Goal: Task Accomplishment & Management: Use online tool/utility

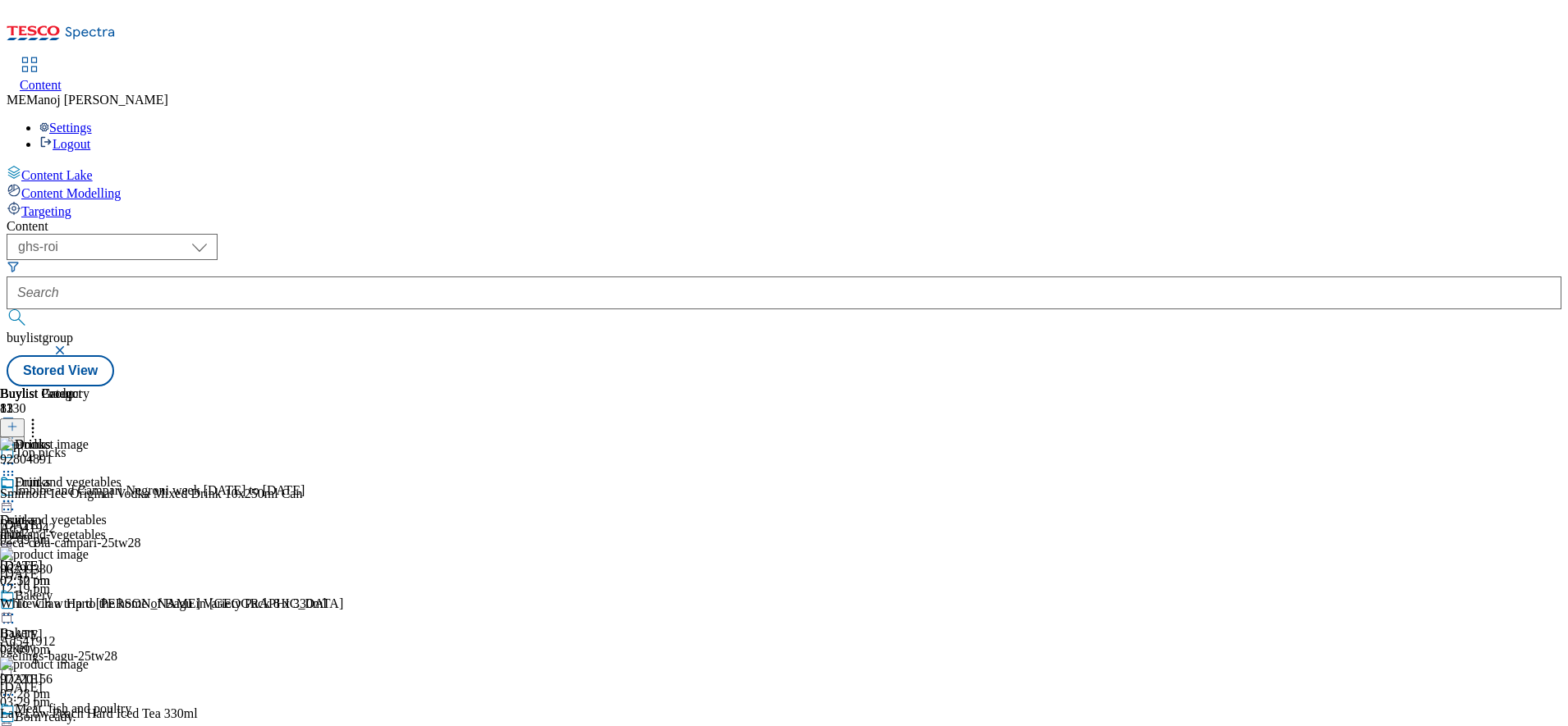
scroll to position [57, 0]
click at [18, 421] on icon at bounding box center [12, 426] width 12 height 12
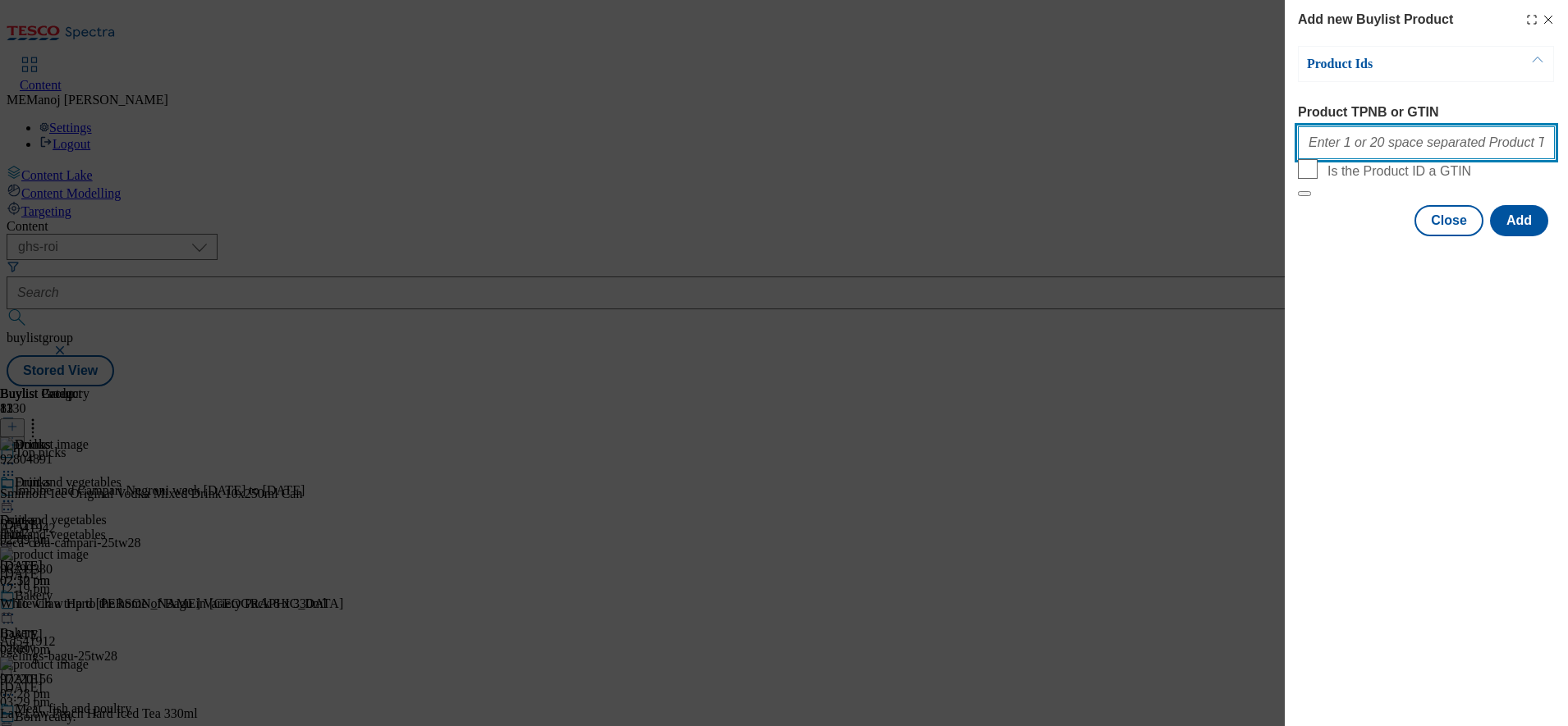
click at [1401, 148] on input "Product TPNB or GTIN" at bounding box center [1427, 143] width 257 height 33
paste input "50237986"
type input "50237986"
click at [1402, 360] on div "Add new Buylist Product Product Ids Product TPNB or GTIN 50237986 Is the Produc…" at bounding box center [1427, 363] width 284 height 726
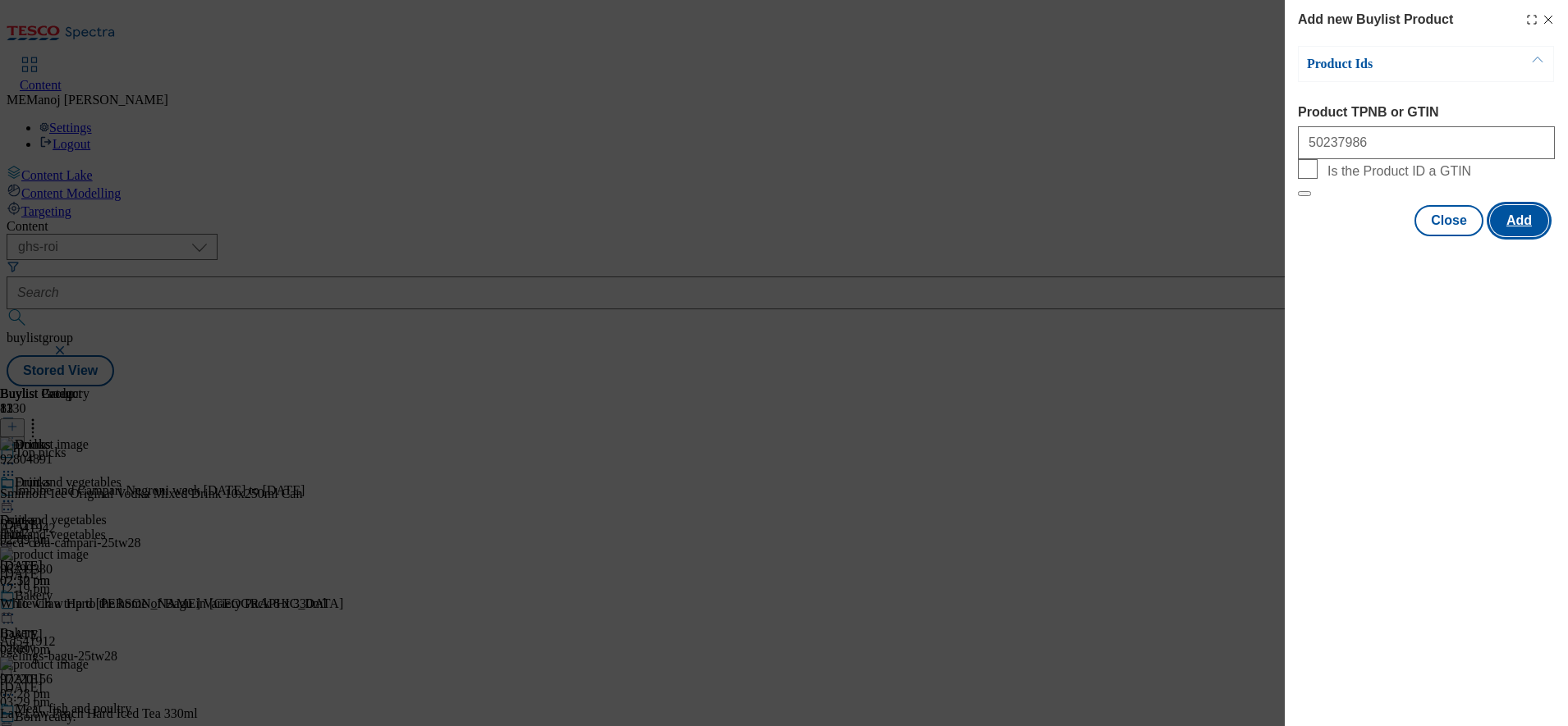
click at [1527, 236] on button "Add" at bounding box center [1519, 221] width 58 height 31
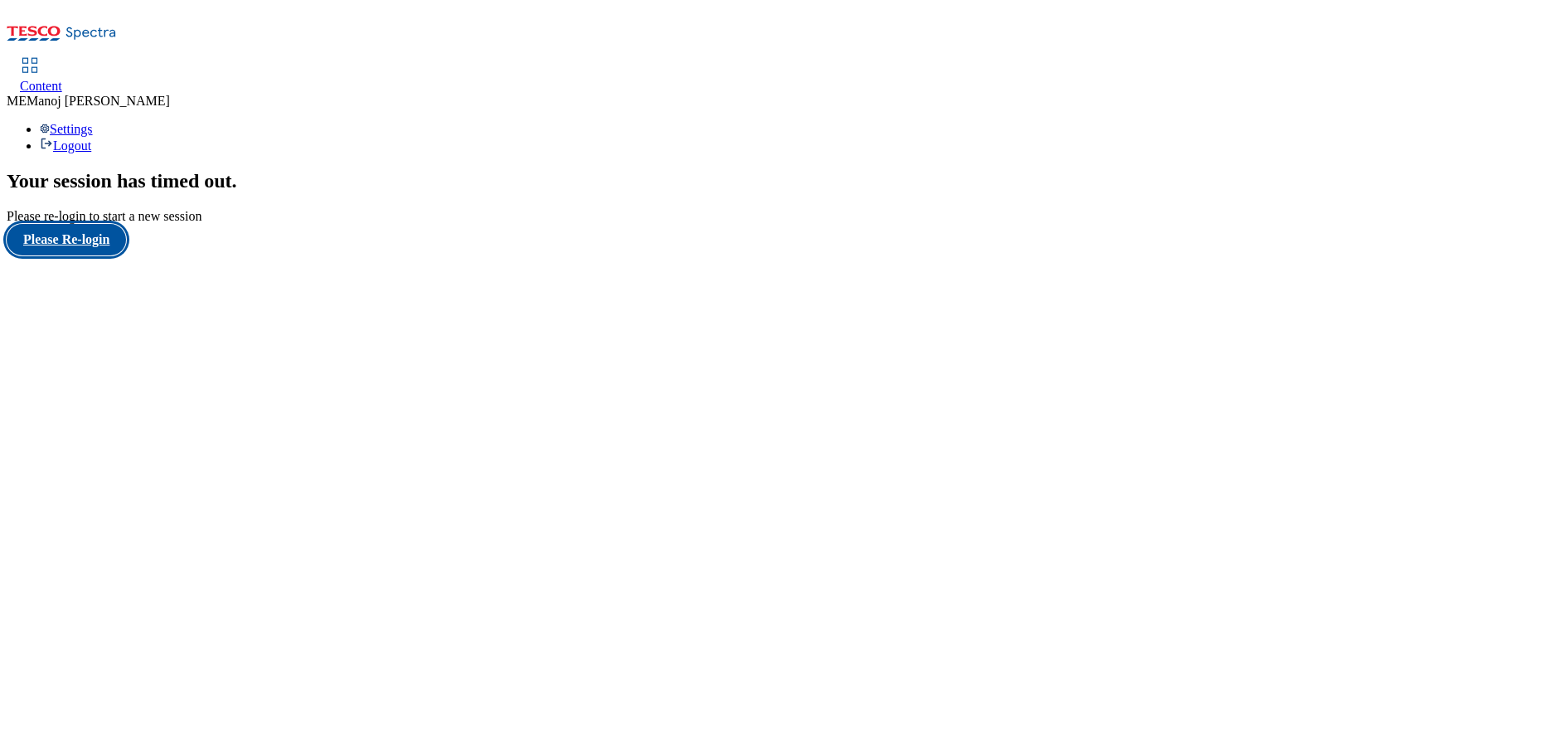
click at [110, 255] on button "Please Re-login" at bounding box center [66, 240] width 120 height 31
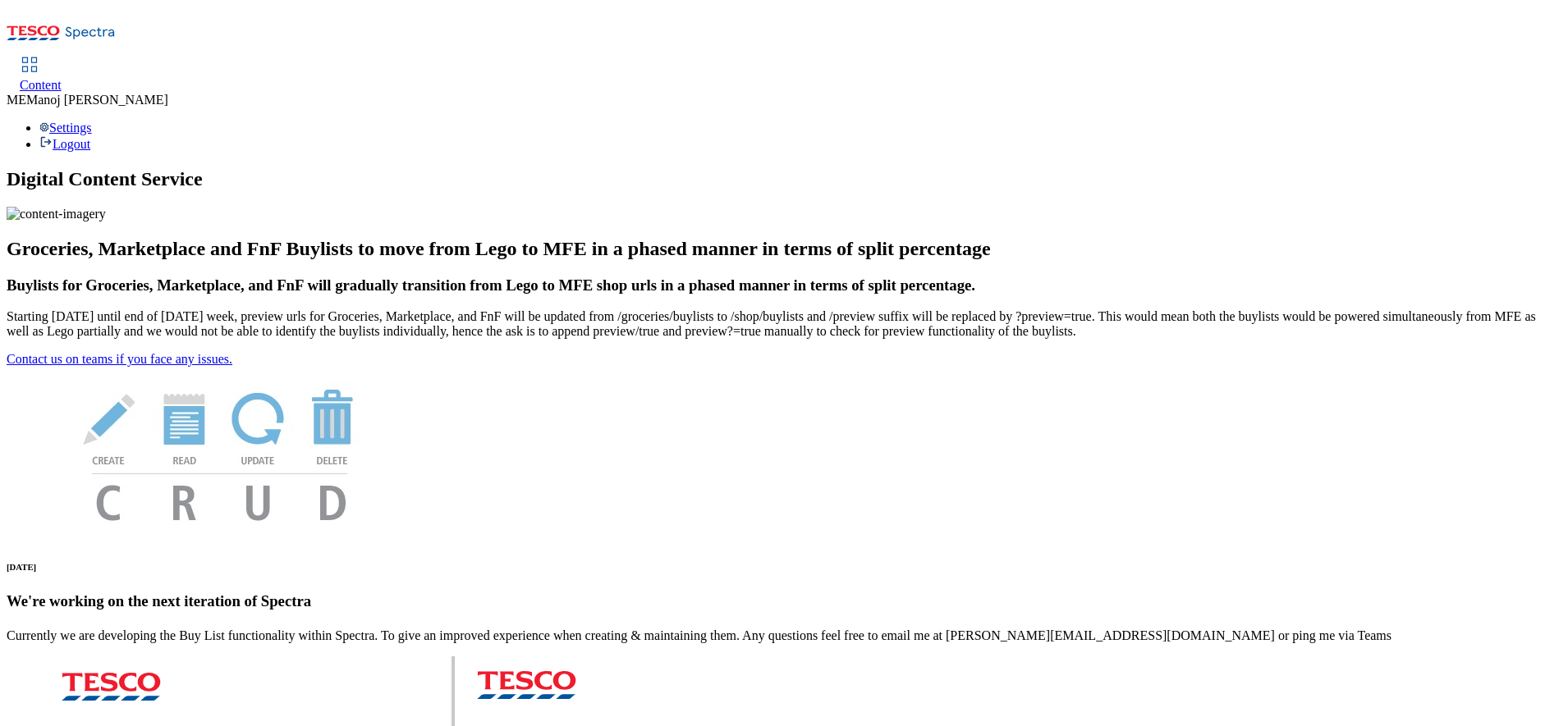
click at [62, 78] on span "Content" at bounding box center [41, 84] width 42 height 14
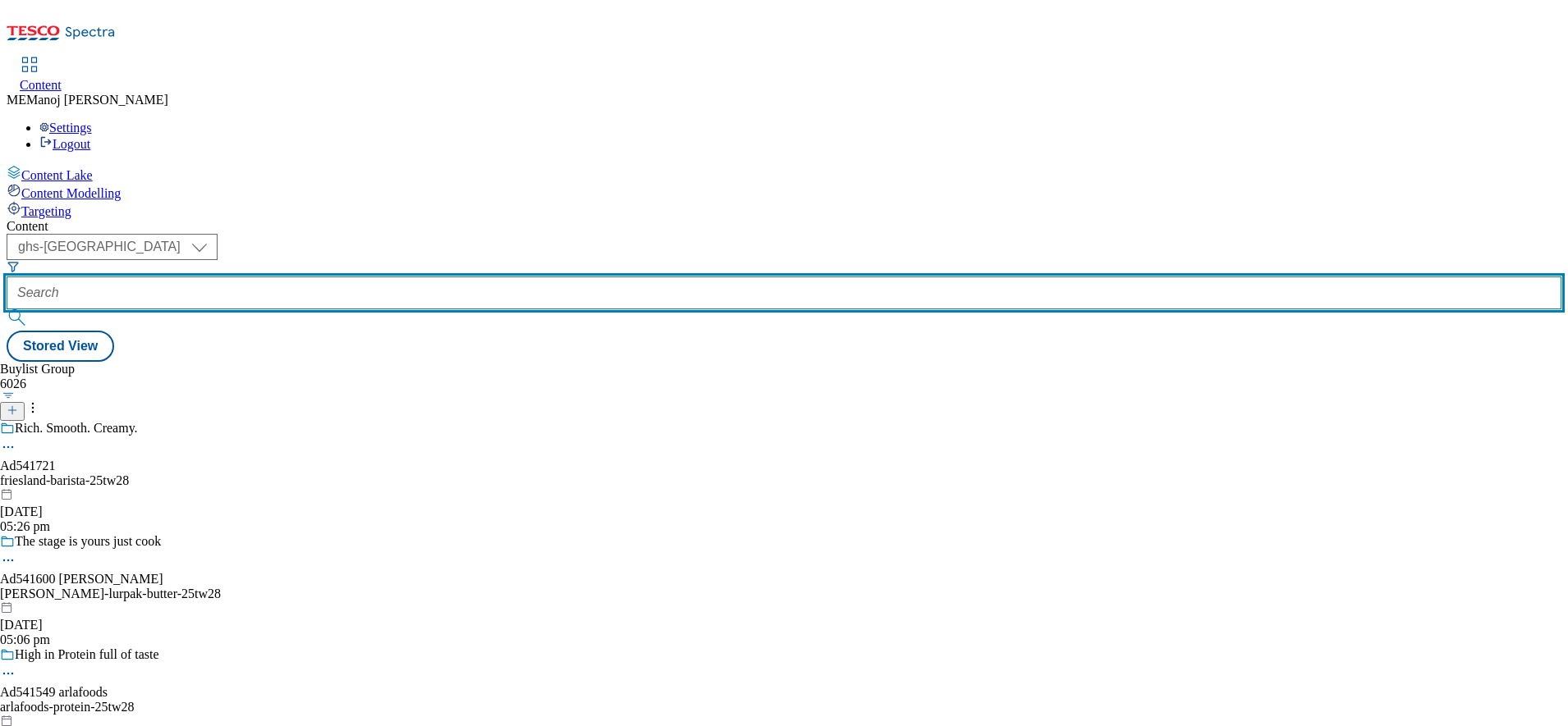
click at [392, 276] on input "text" at bounding box center [784, 292] width 1555 height 33
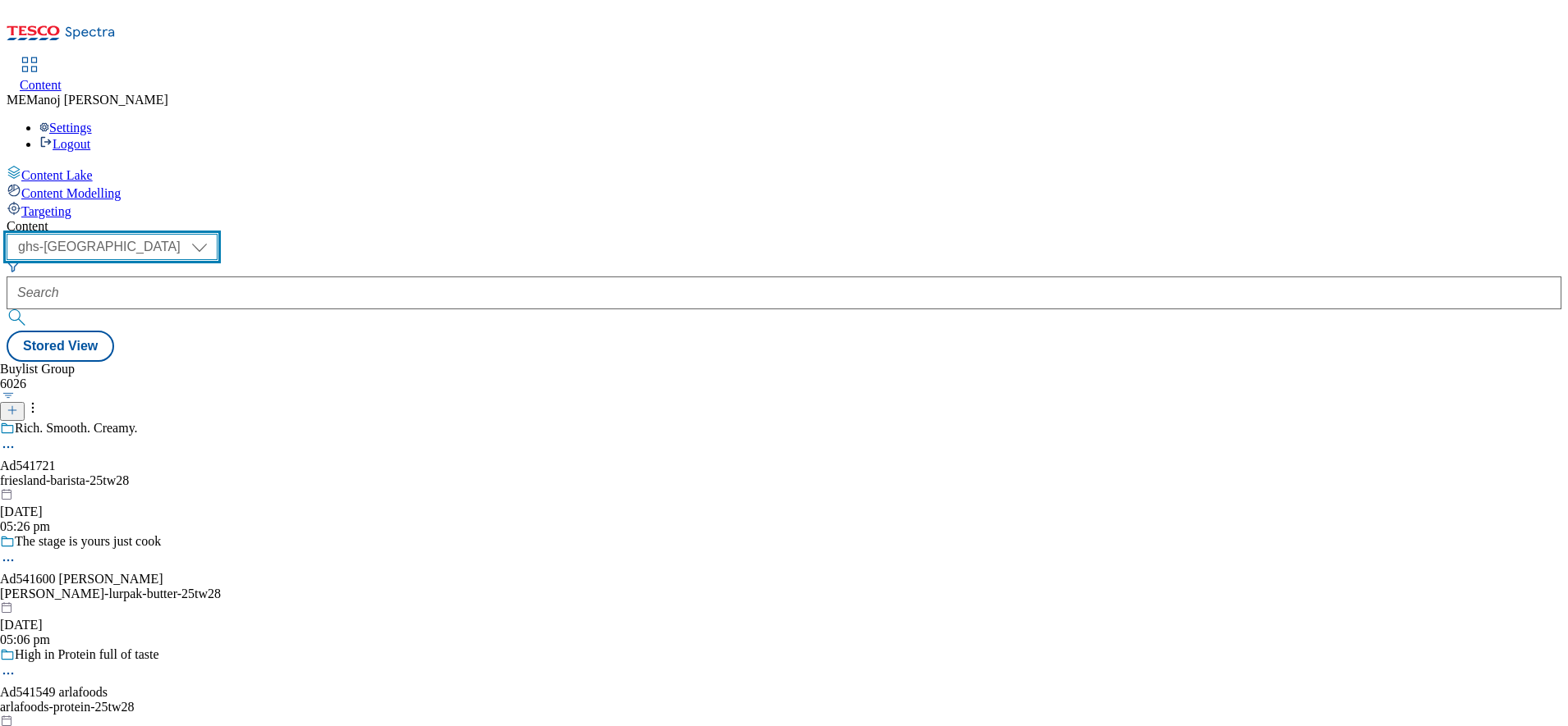
click at [217, 234] on select "ghs-roi ghs-uk" at bounding box center [111, 246] width 211 height 26
select select "ghs-roi"
click at [214, 234] on select "ghs-roi ghs-uk" at bounding box center [111, 246] width 211 height 26
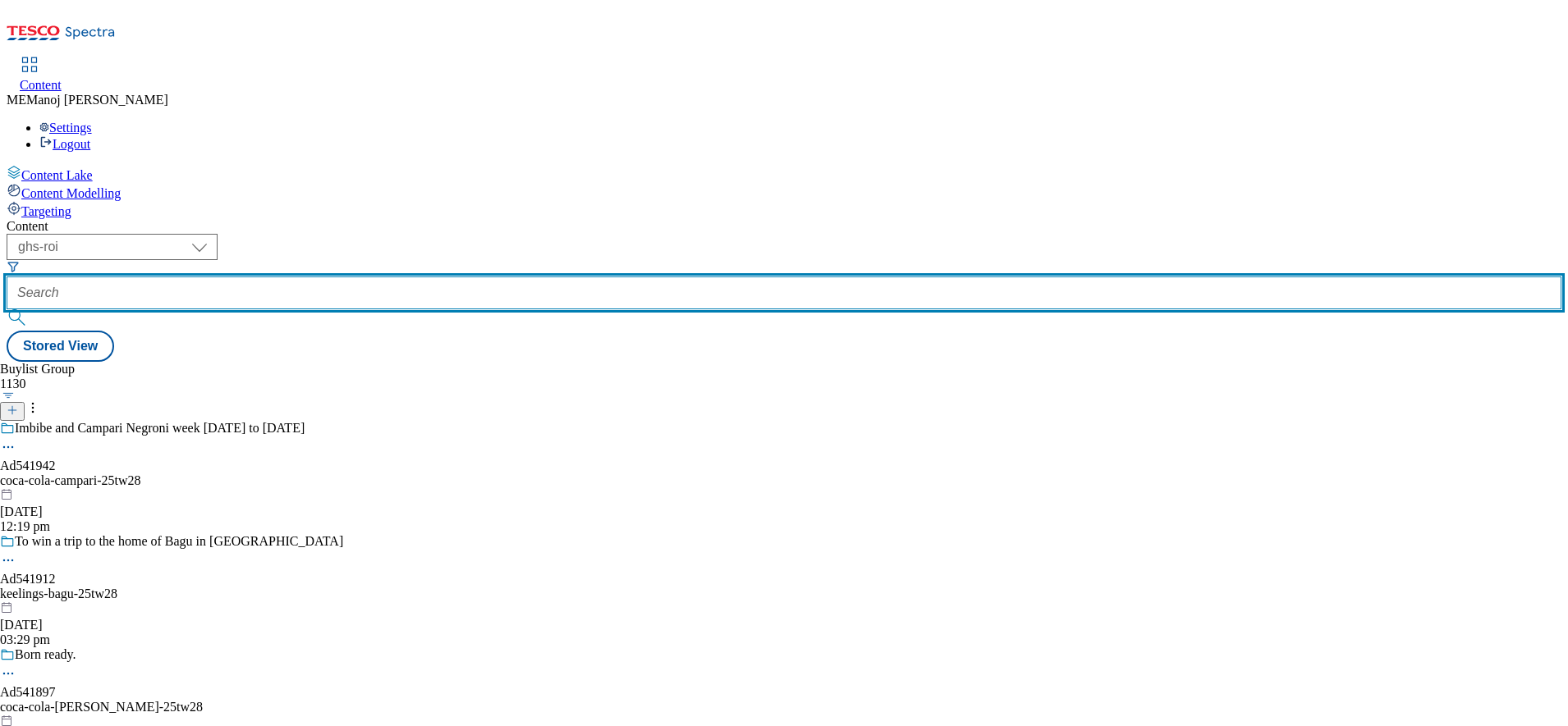
click at [413, 276] on input "text" at bounding box center [784, 292] width 1555 height 33
paste input "Top picks"
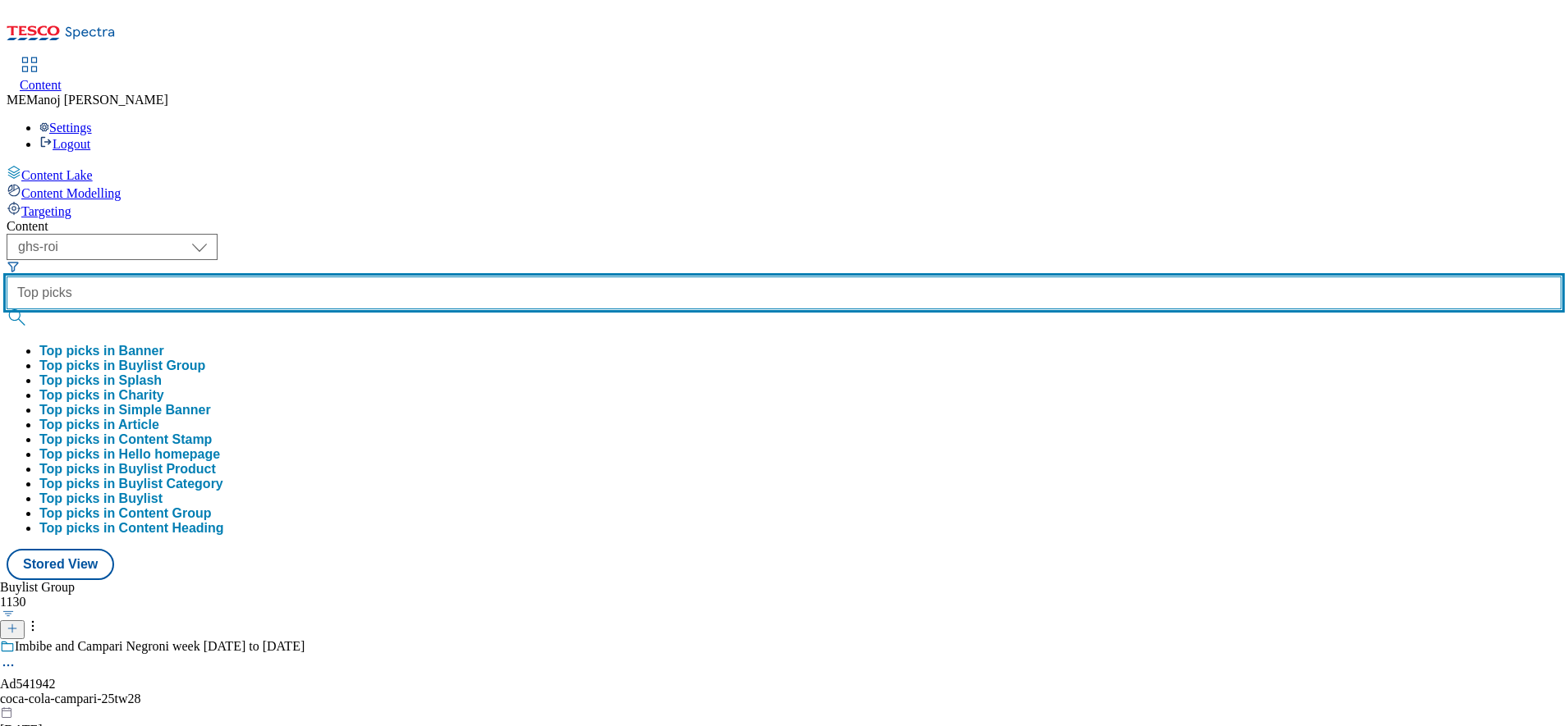
type input "Top picks"
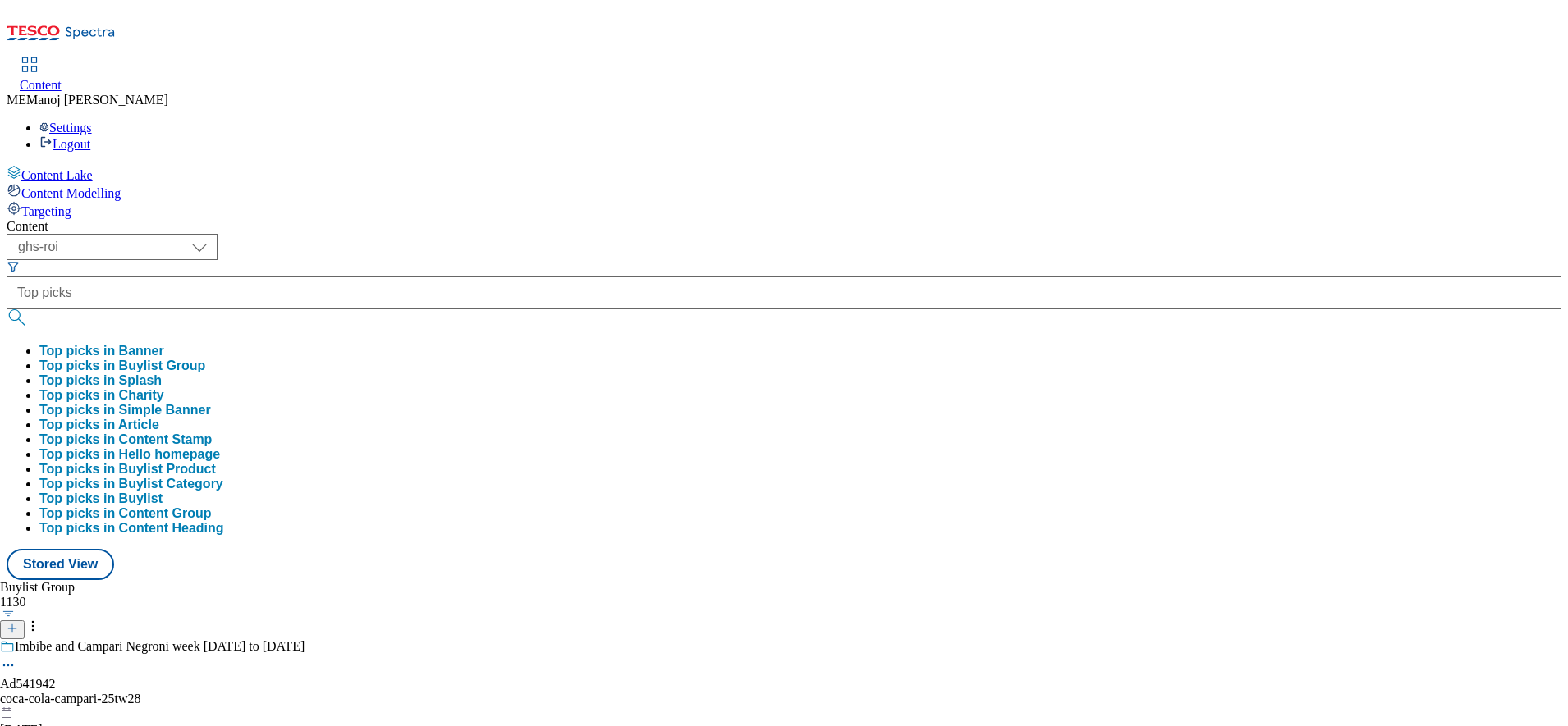
click at [206, 358] on button "Top picks in Buylist Group" at bounding box center [122, 366] width 166 height 14
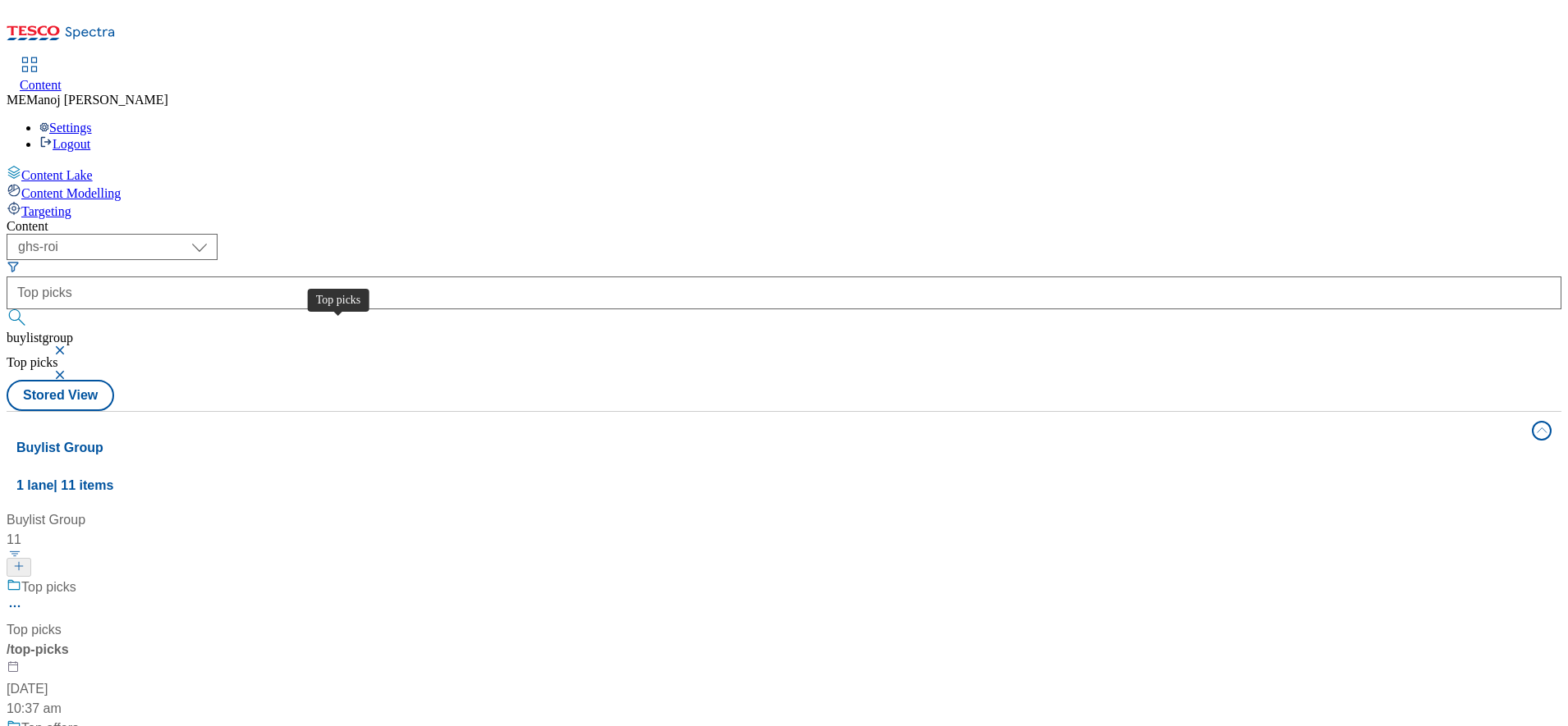
click at [76, 578] on div "Top picks" at bounding box center [49, 587] width 55 height 20
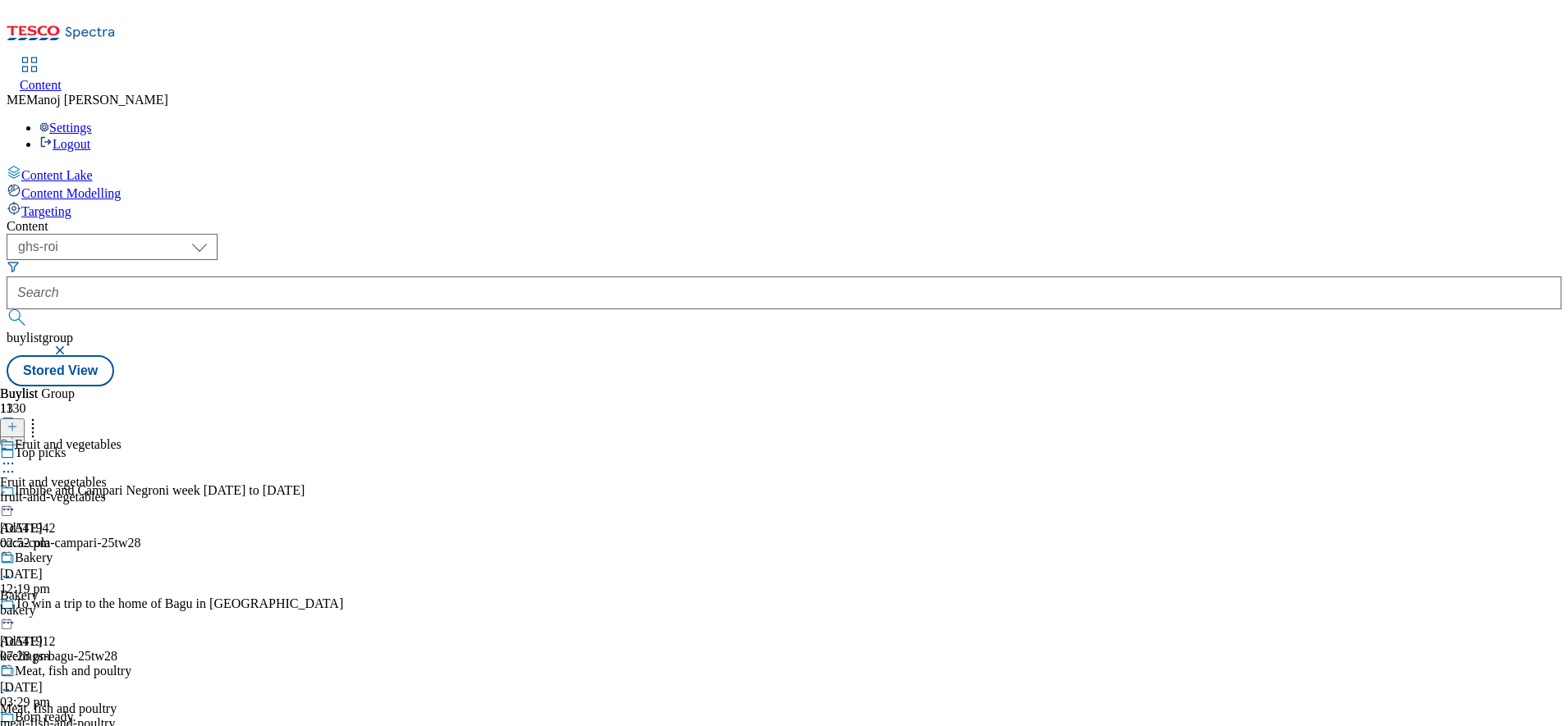
scroll to position [1118, 0]
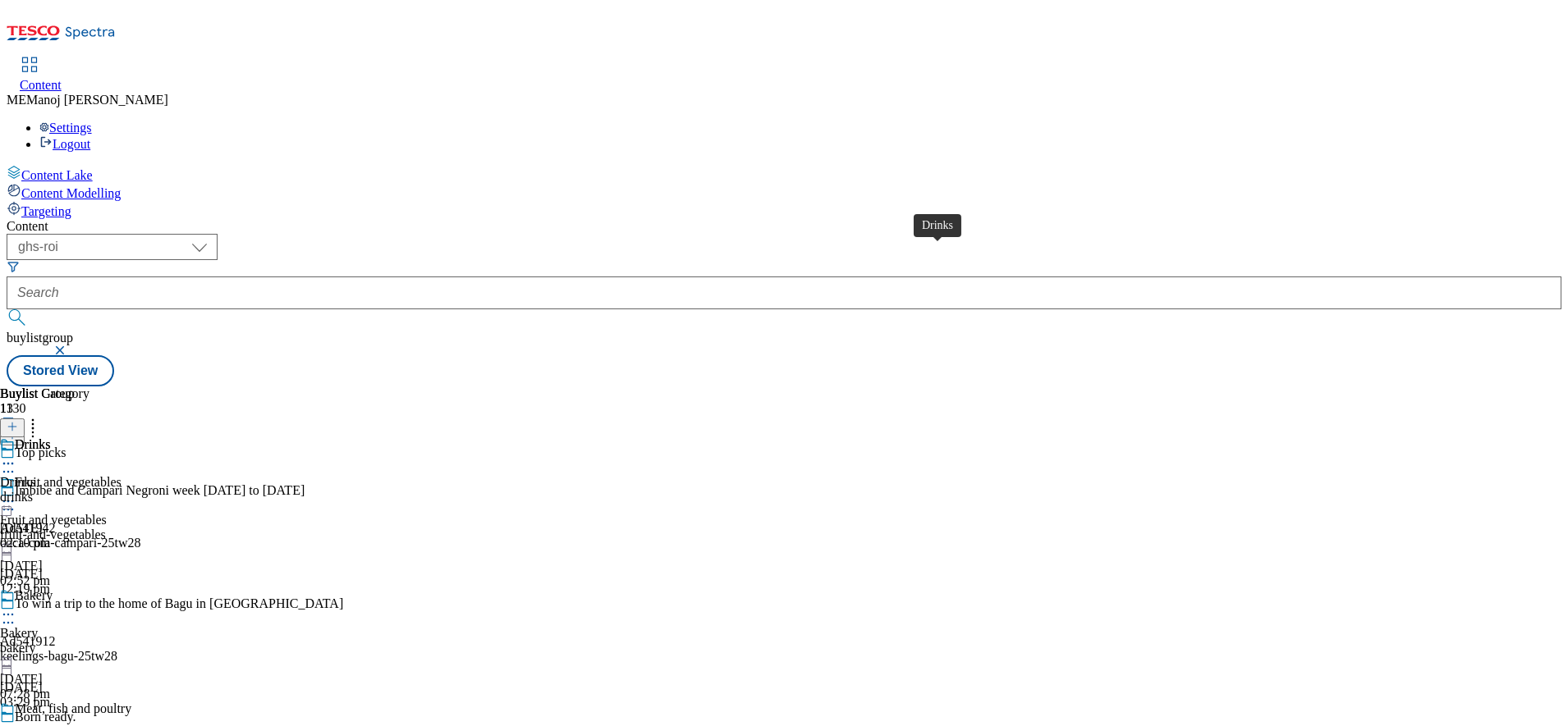
click at [51, 437] on div "Drinks" at bounding box center [33, 444] width 36 height 14
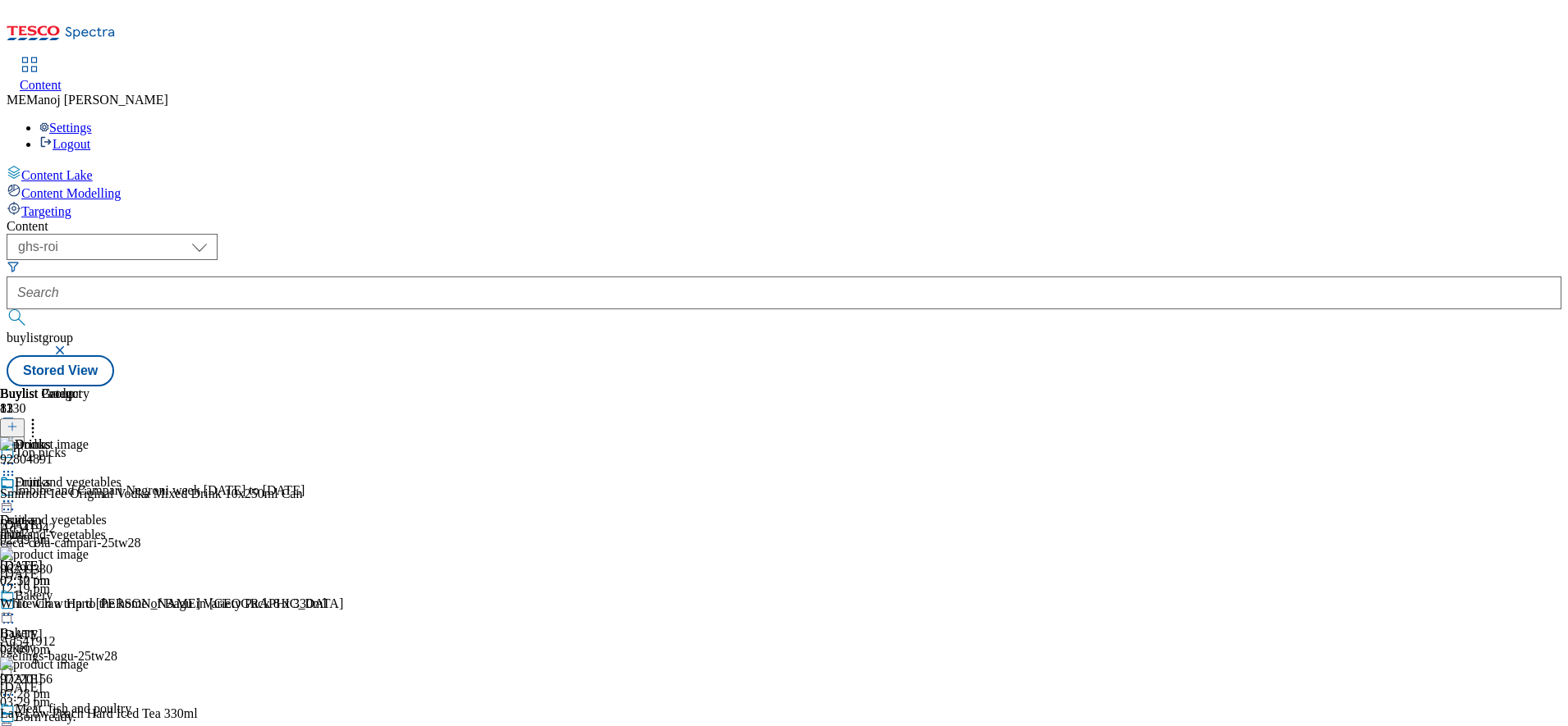
click at [18, 421] on icon at bounding box center [12, 426] width 12 height 12
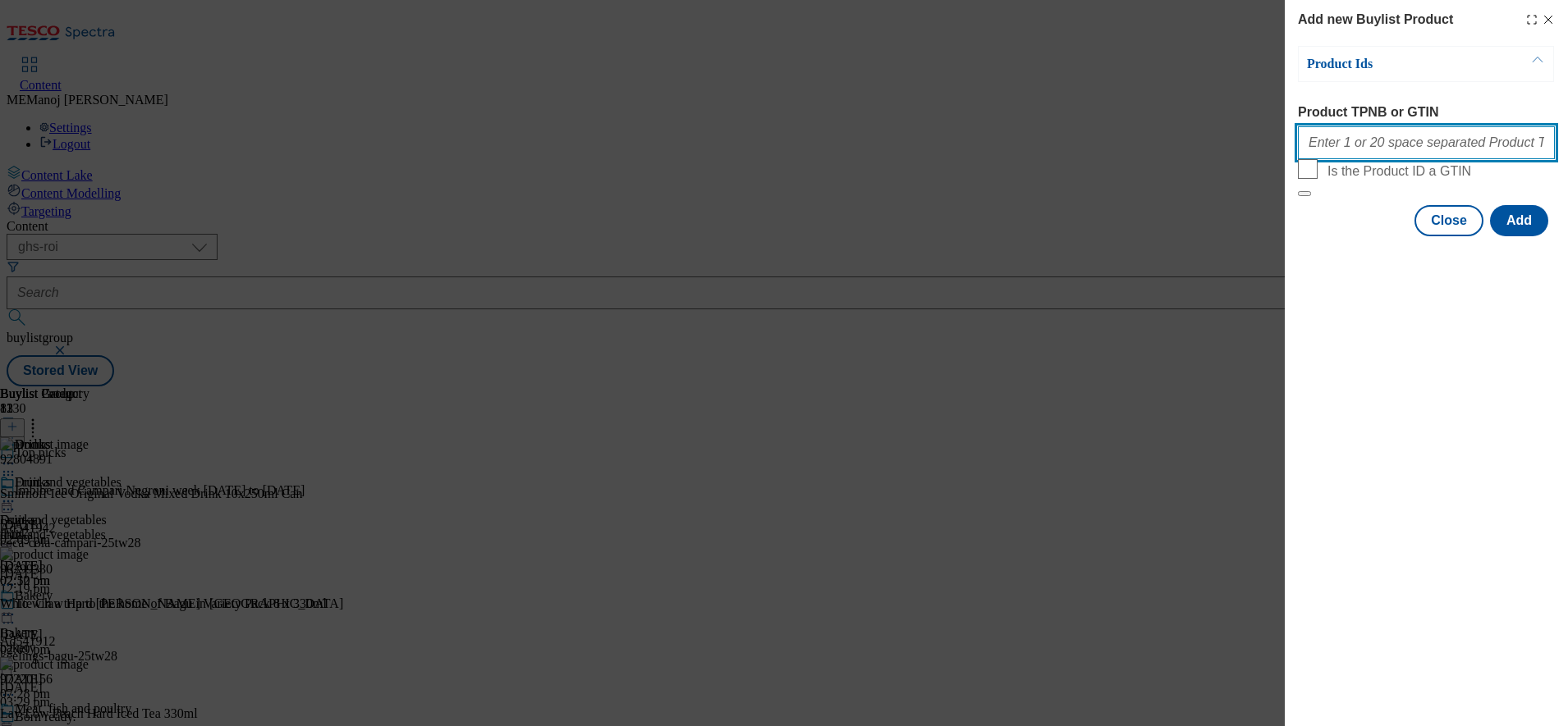
click at [1414, 149] on input "Product TPNB or GTIN" at bounding box center [1427, 143] width 257 height 33
paste input "50237986"
type input "50237986"
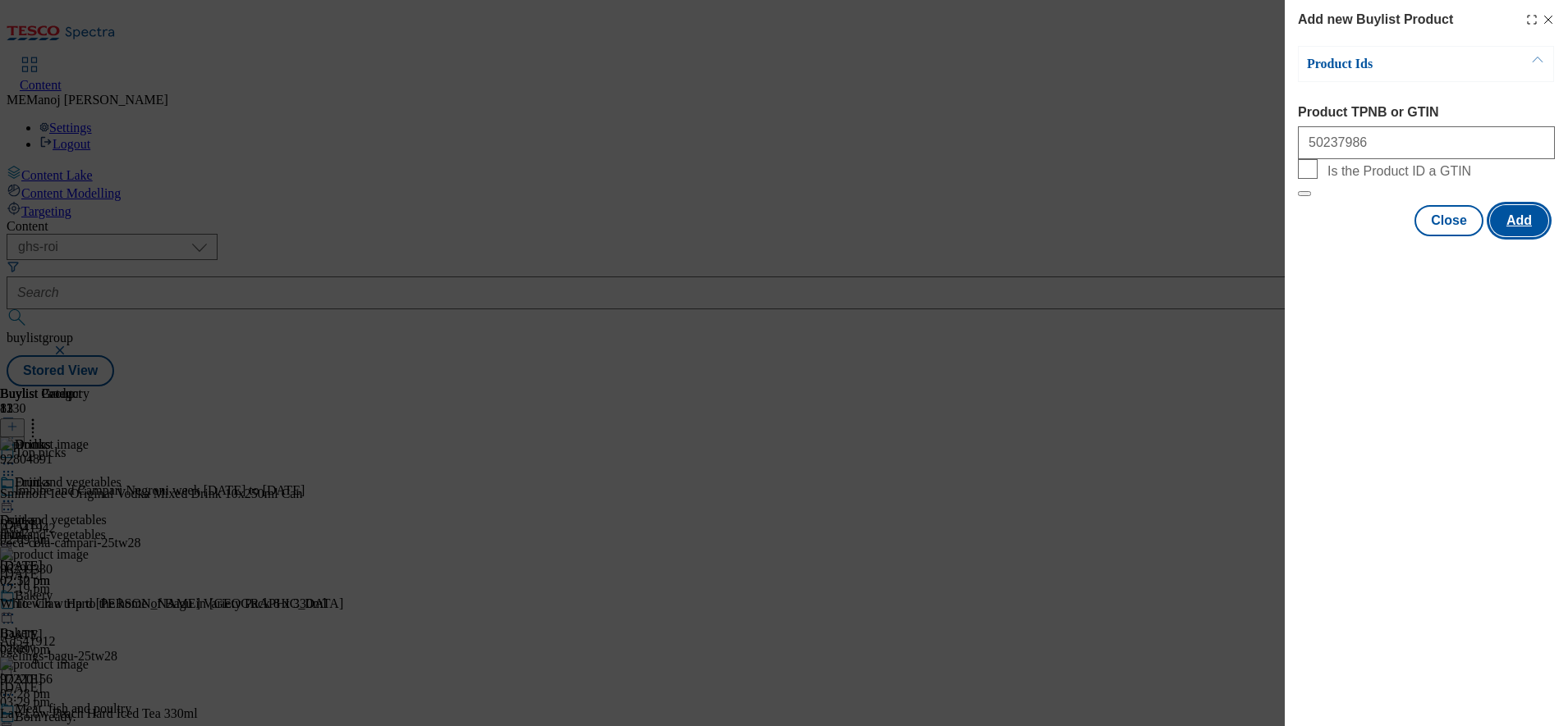
click at [1527, 236] on button "Add" at bounding box center [1519, 221] width 58 height 31
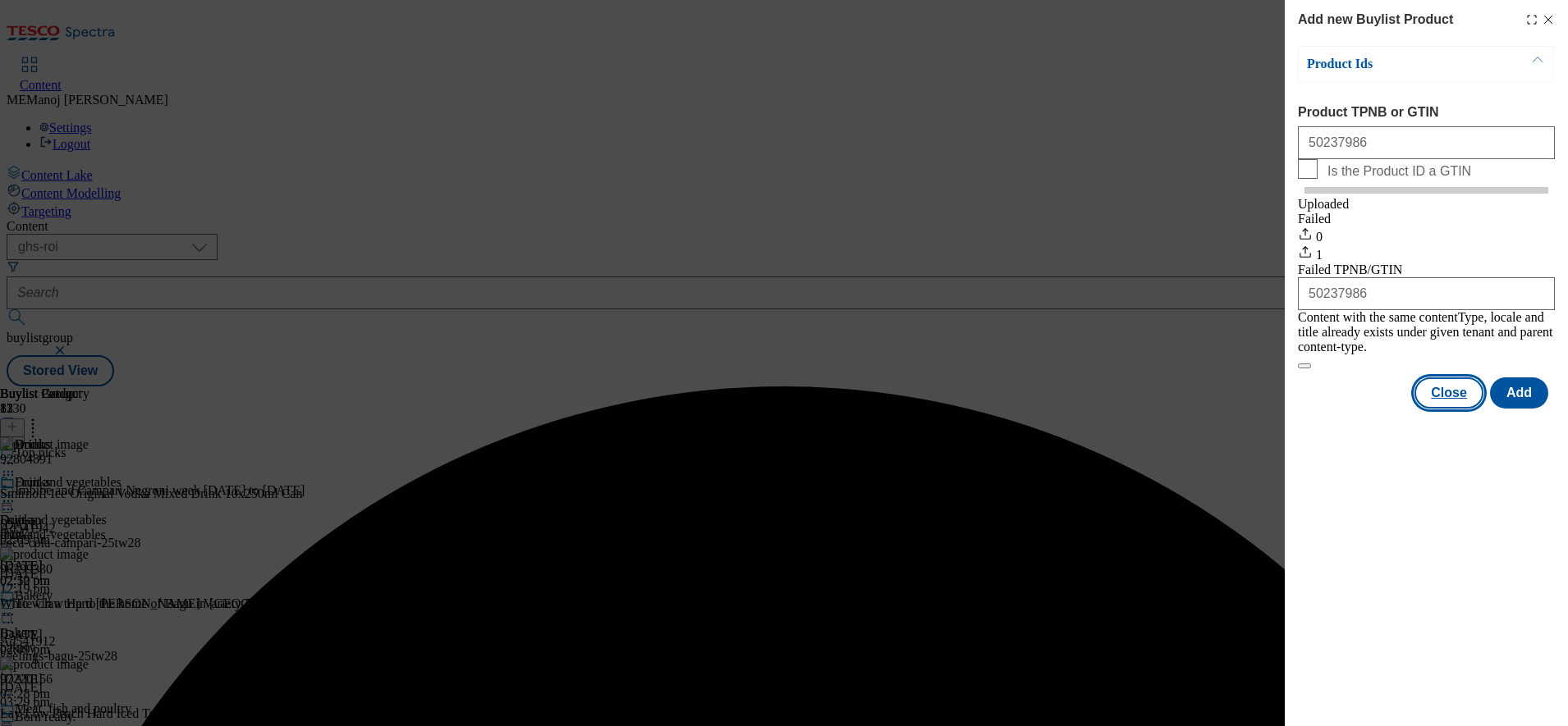
click at [1440, 398] on button "Close" at bounding box center [1449, 393] width 69 height 31
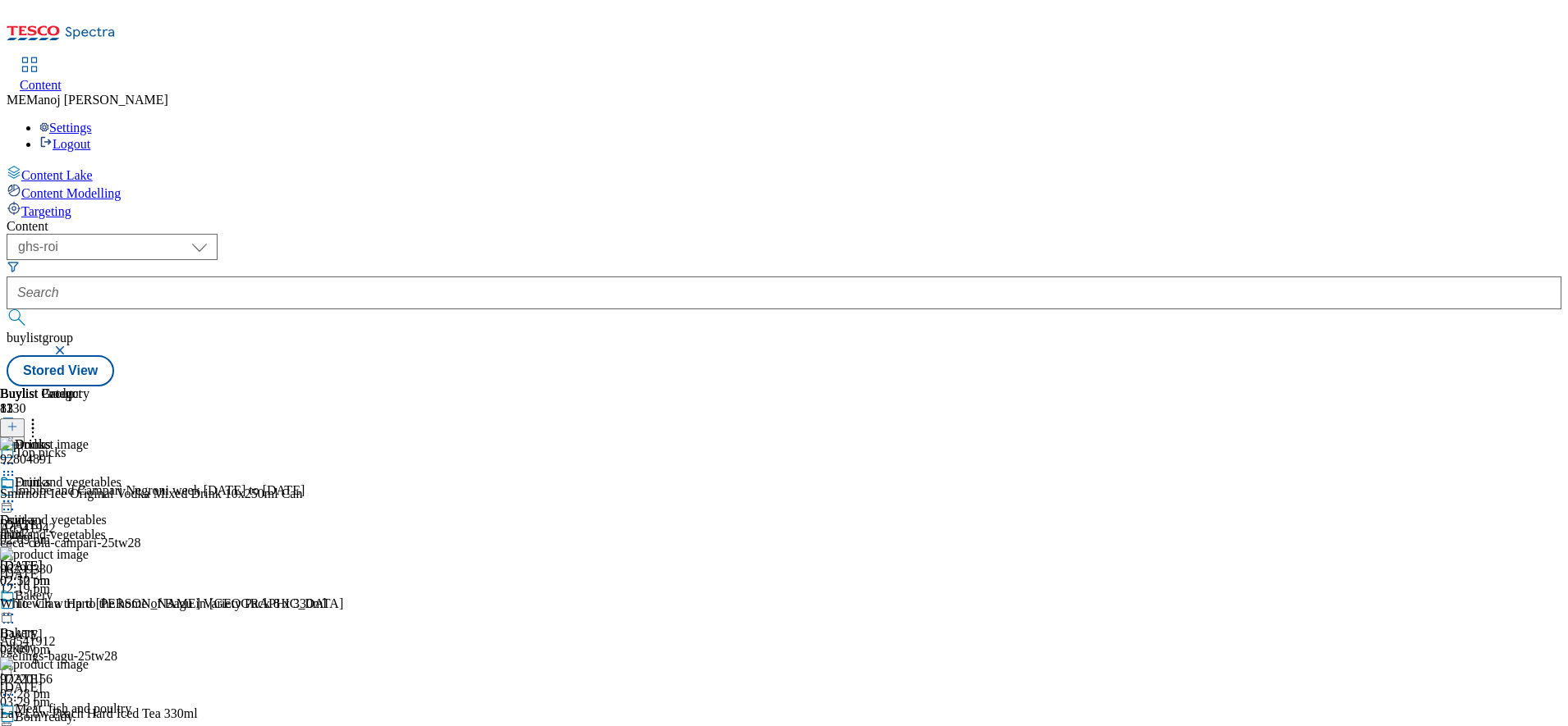
click at [16, 493] on icon at bounding box center [8, 502] width 16 height 16
click at [41, 416] on icon at bounding box center [33, 425] width 16 height 16
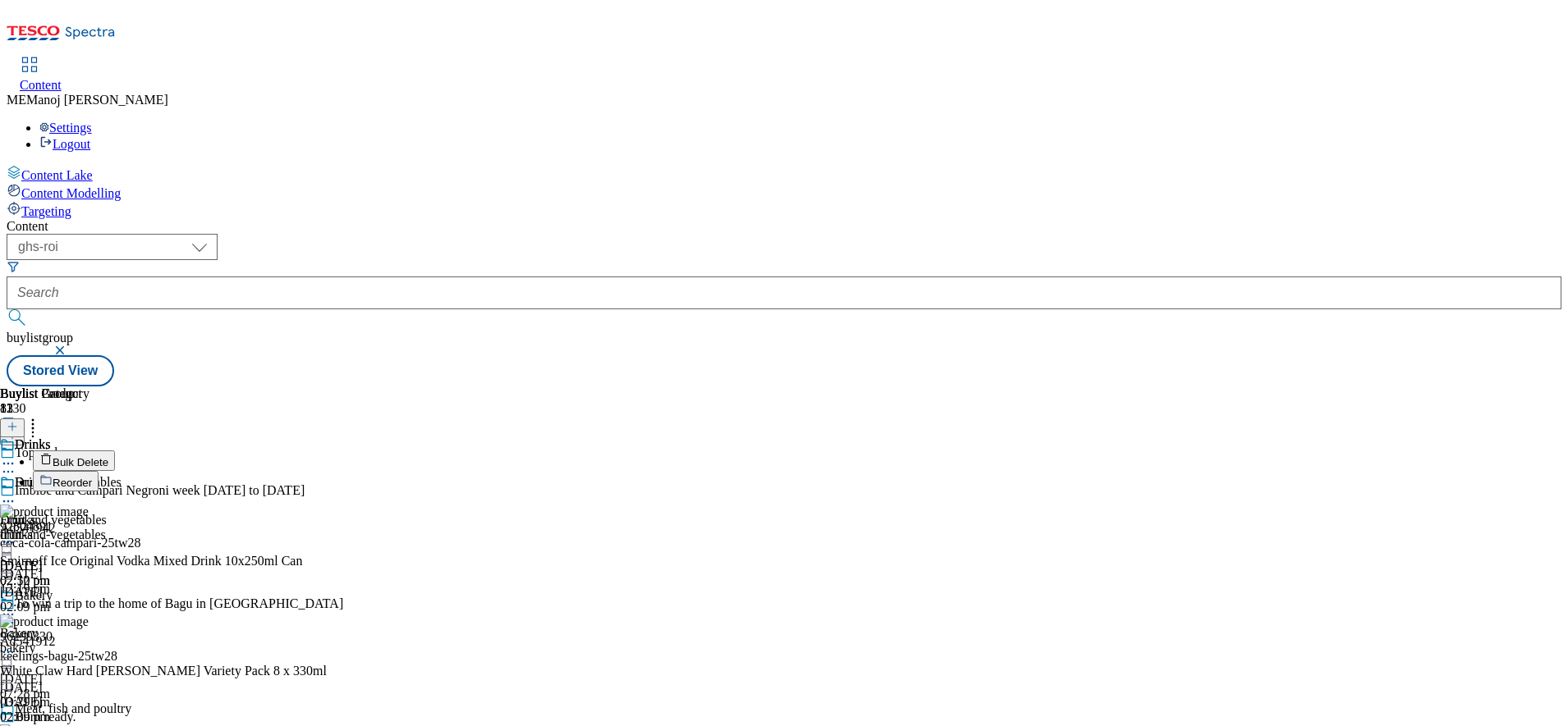
click at [327, 471] on li "Reorder" at bounding box center [179, 481] width 294 height 21
click at [92, 477] on span "Reorder" at bounding box center [72, 483] width 40 height 13
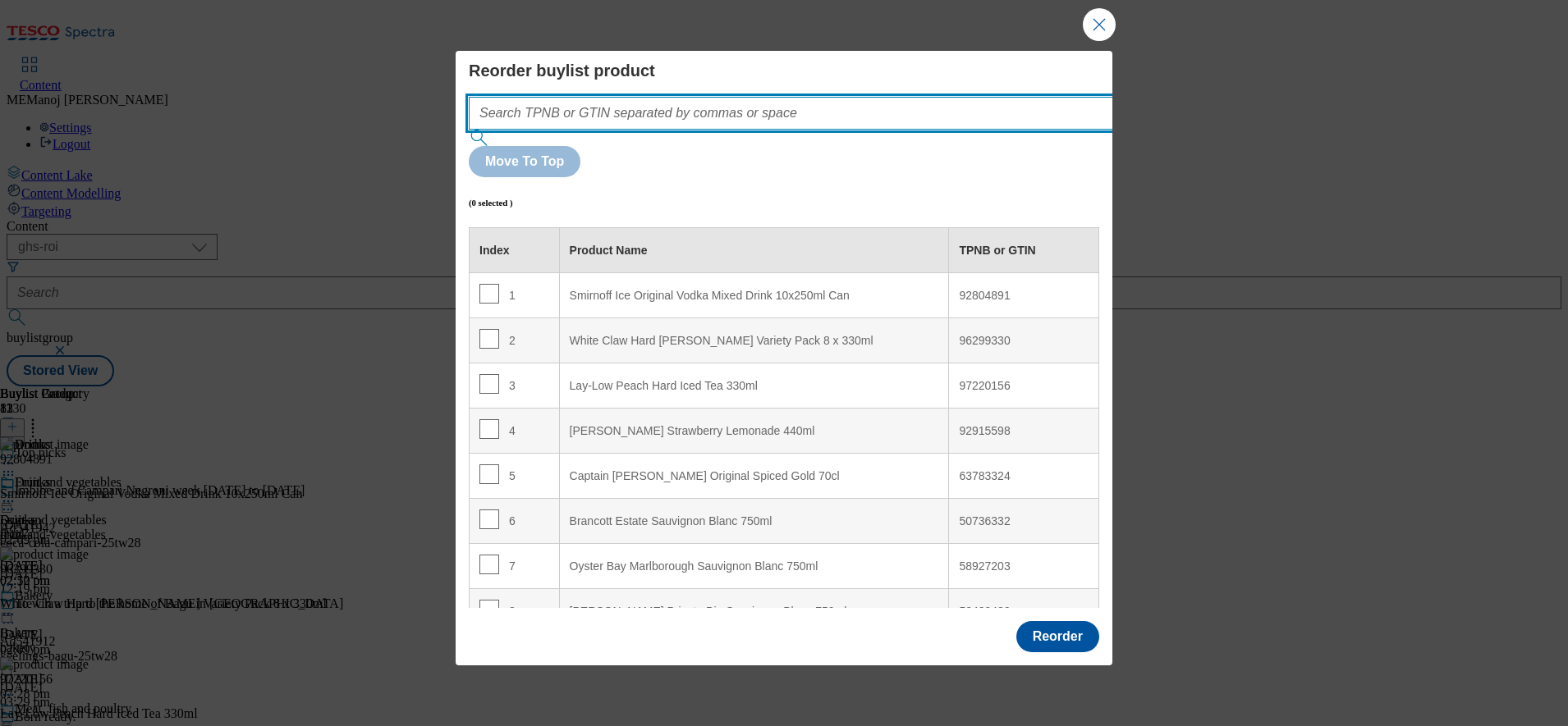
click at [910, 129] on input "Modal" at bounding box center [816, 113] width 694 height 33
paste input "50237986"
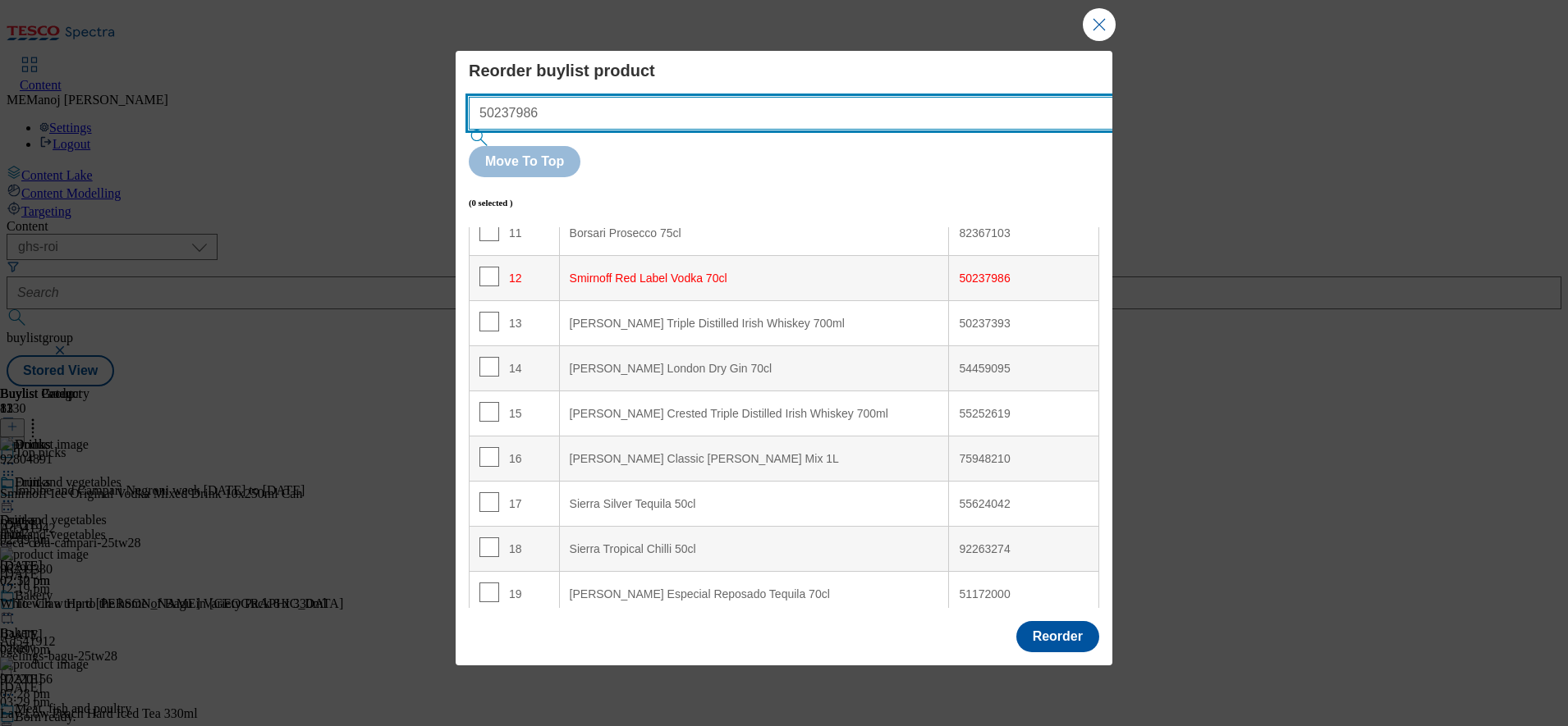
scroll to position [557, 0]
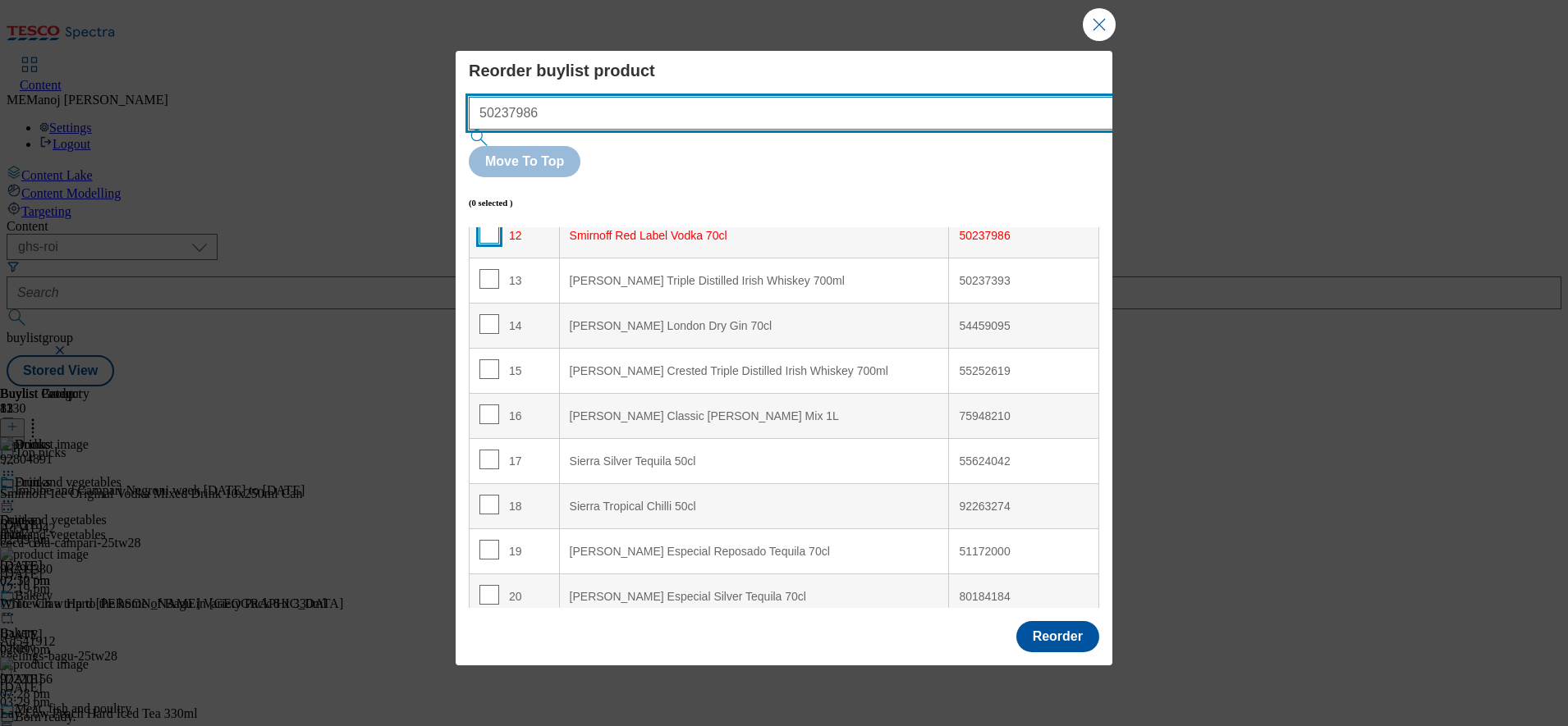
type input "50237986"
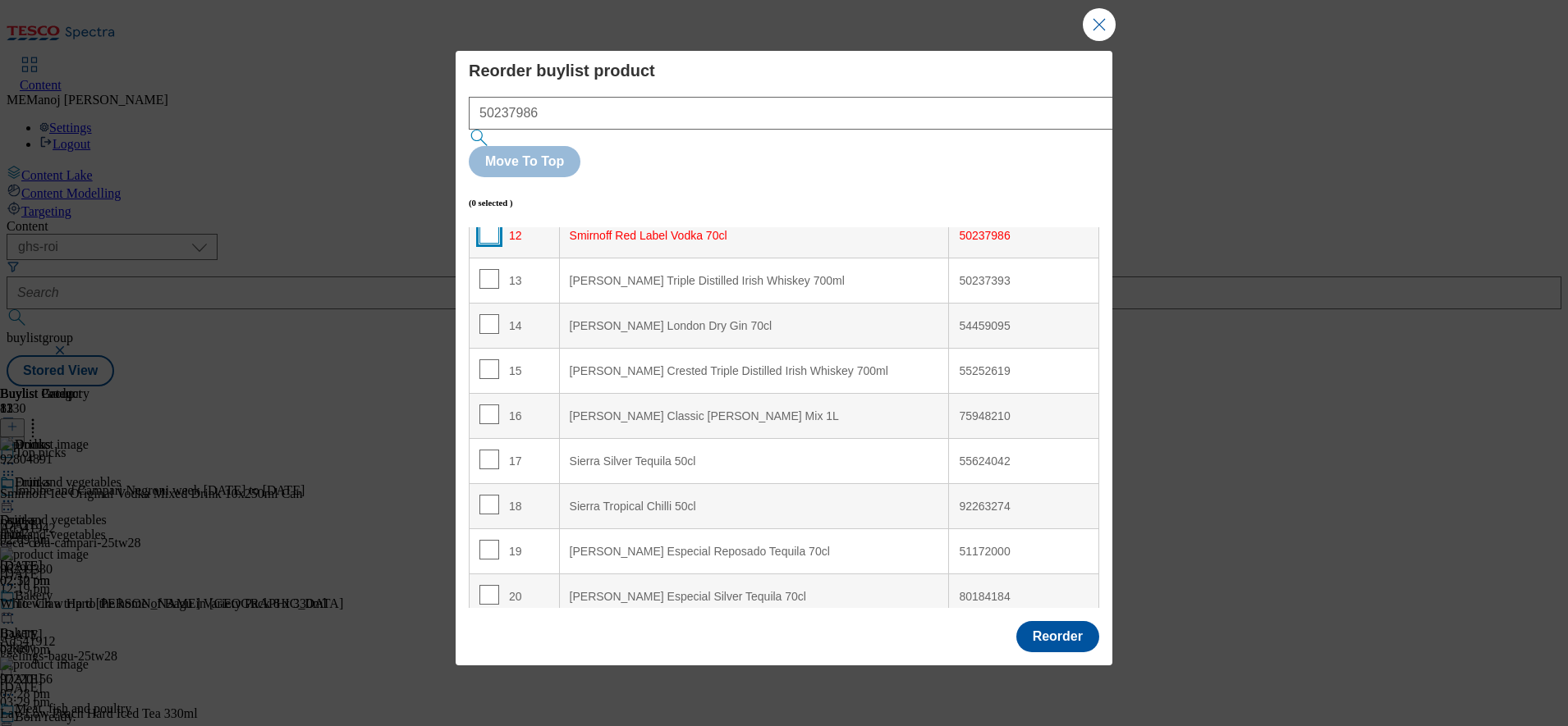
click at [487, 224] on input "Modal" at bounding box center [489, 234] width 20 height 20
checkbox input "true"
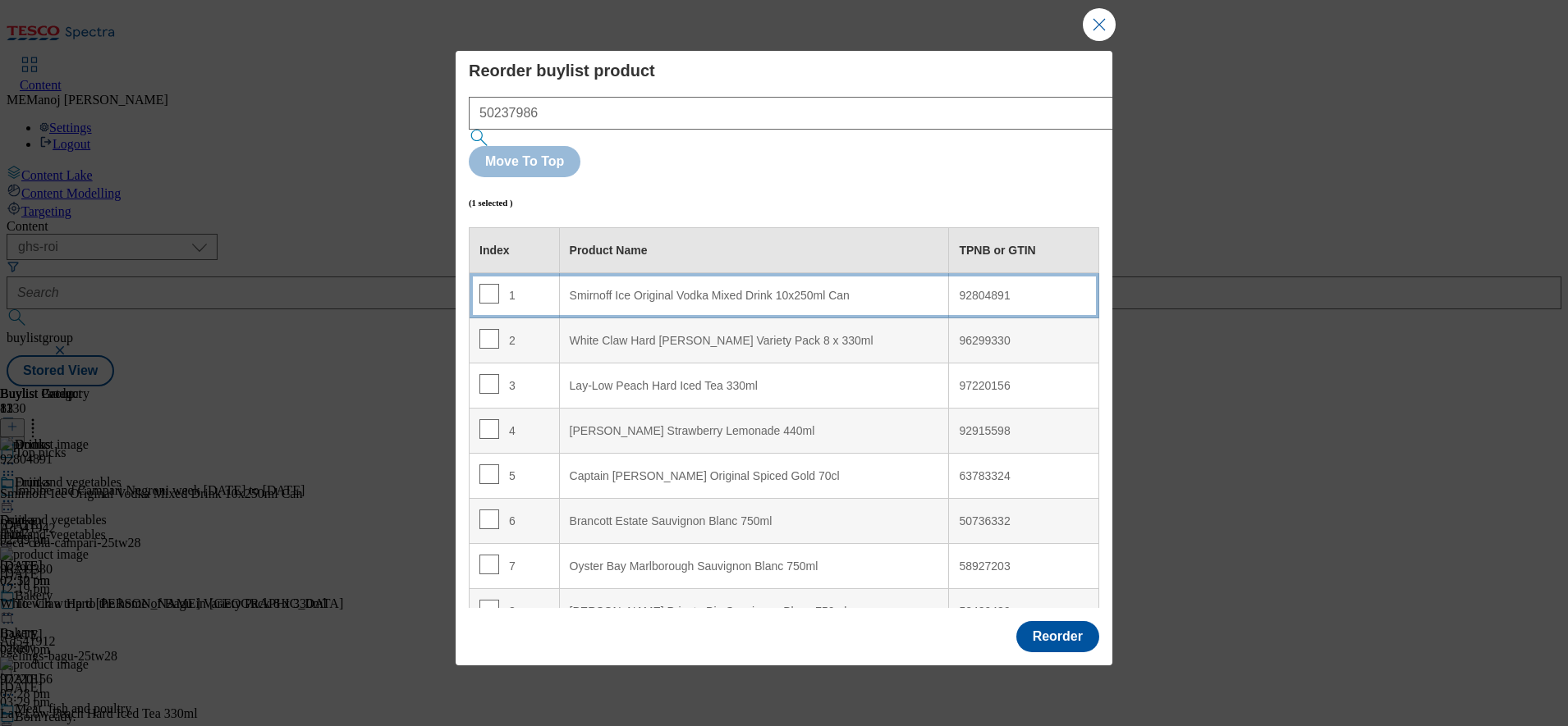
click at [544, 273] on td "1" at bounding box center [515, 296] width 91 height 45
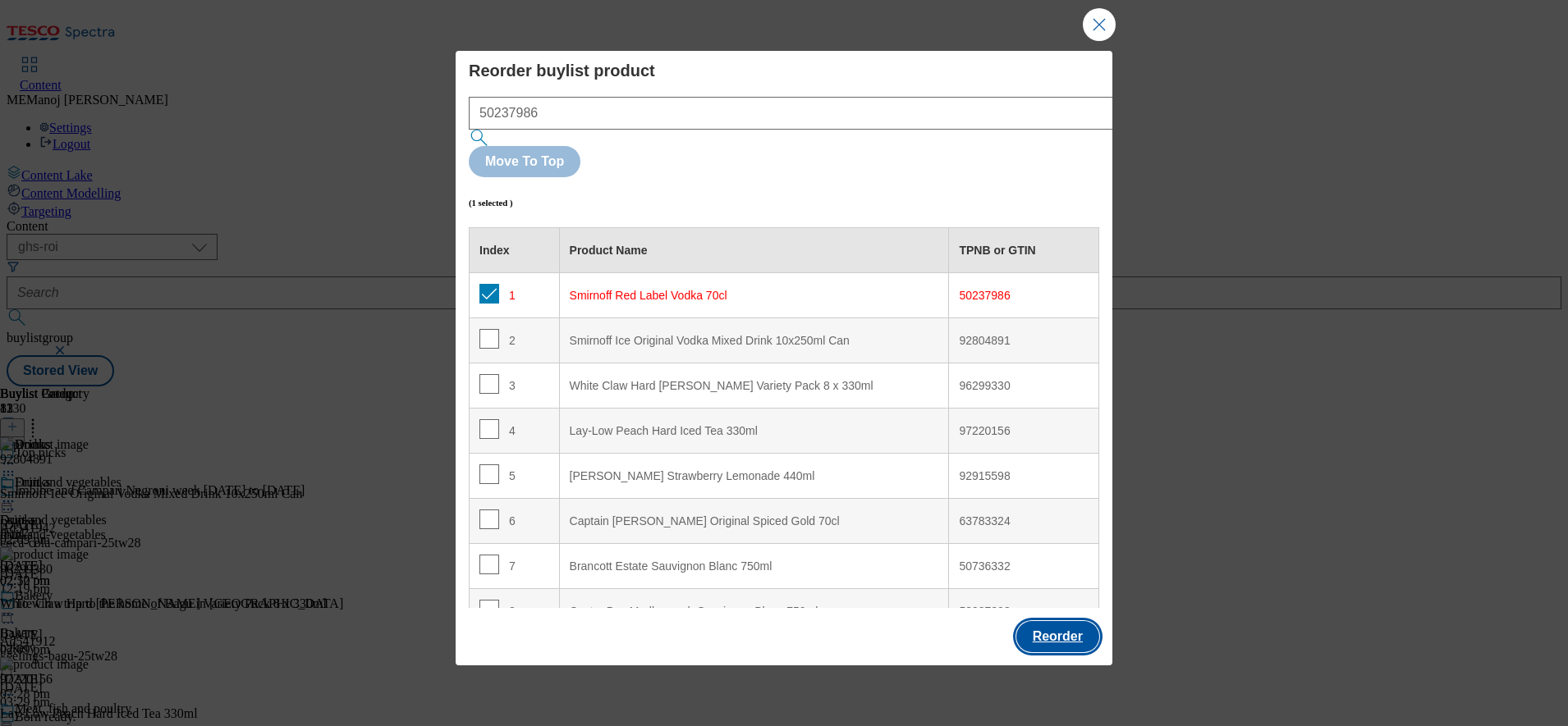
click at [1054, 621] on button "Reorder" at bounding box center [1058, 636] width 83 height 31
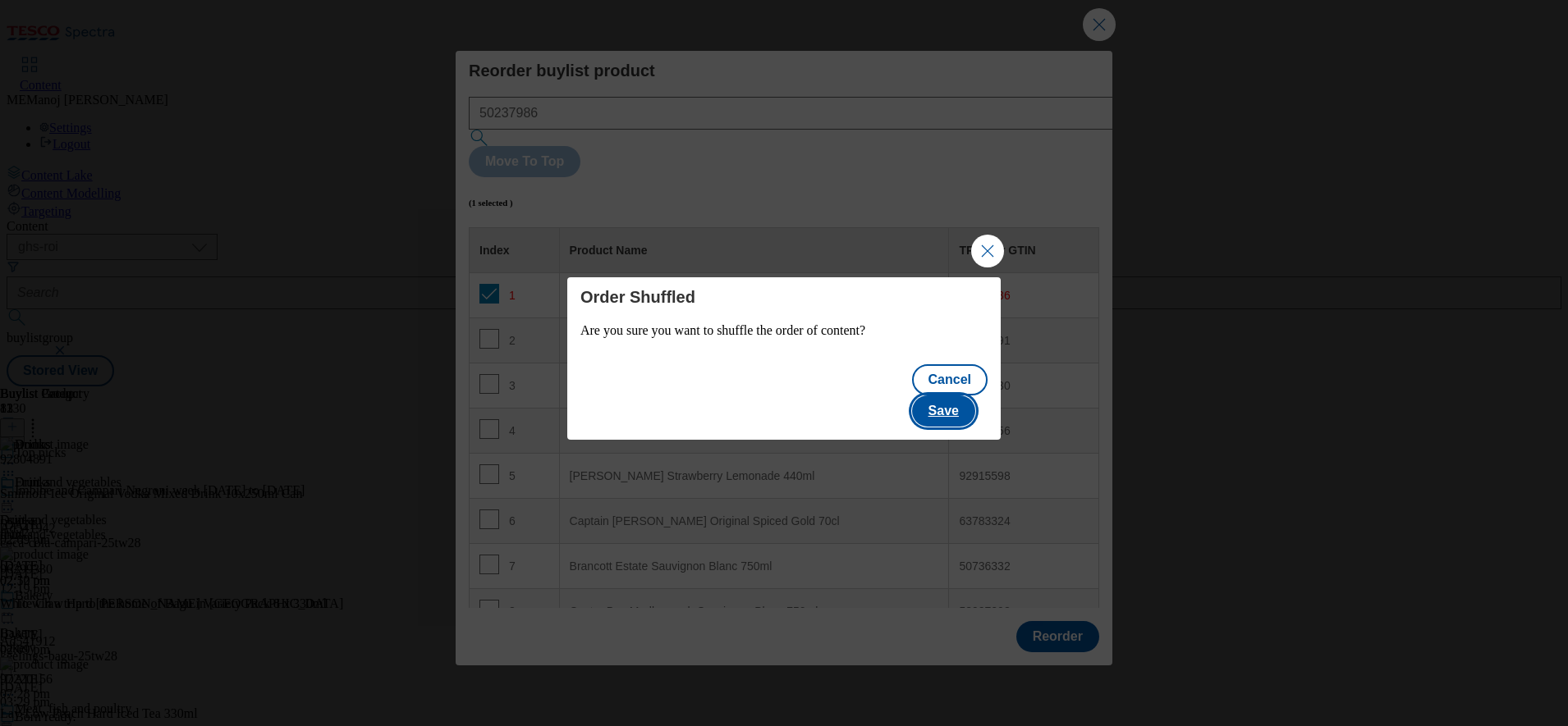
click at [938, 406] on button "Save" at bounding box center [944, 411] width 63 height 31
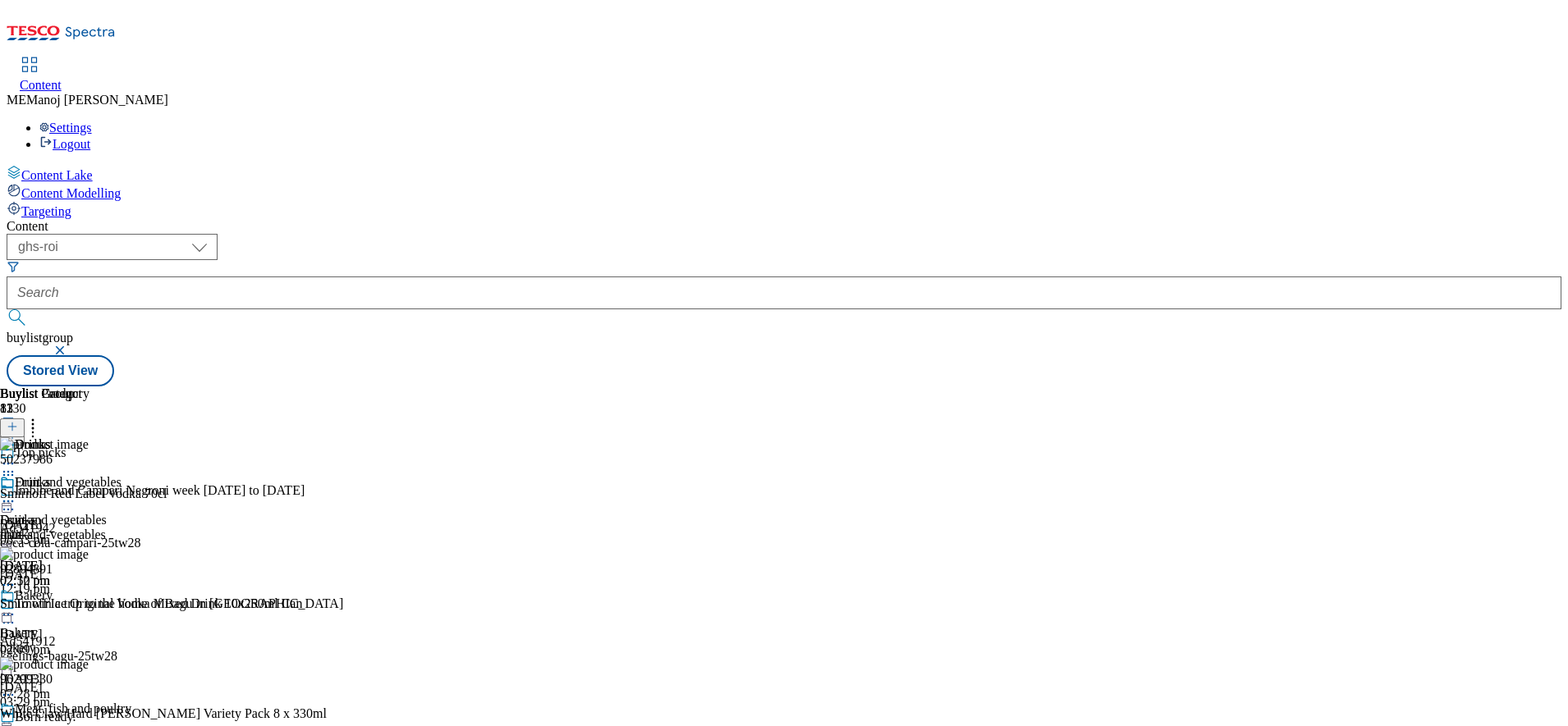
click at [16, 493] on icon at bounding box center [8, 502] width 16 height 16
click at [103, 681] on span "Un-publish" at bounding box center [77, 687] width 53 height 13
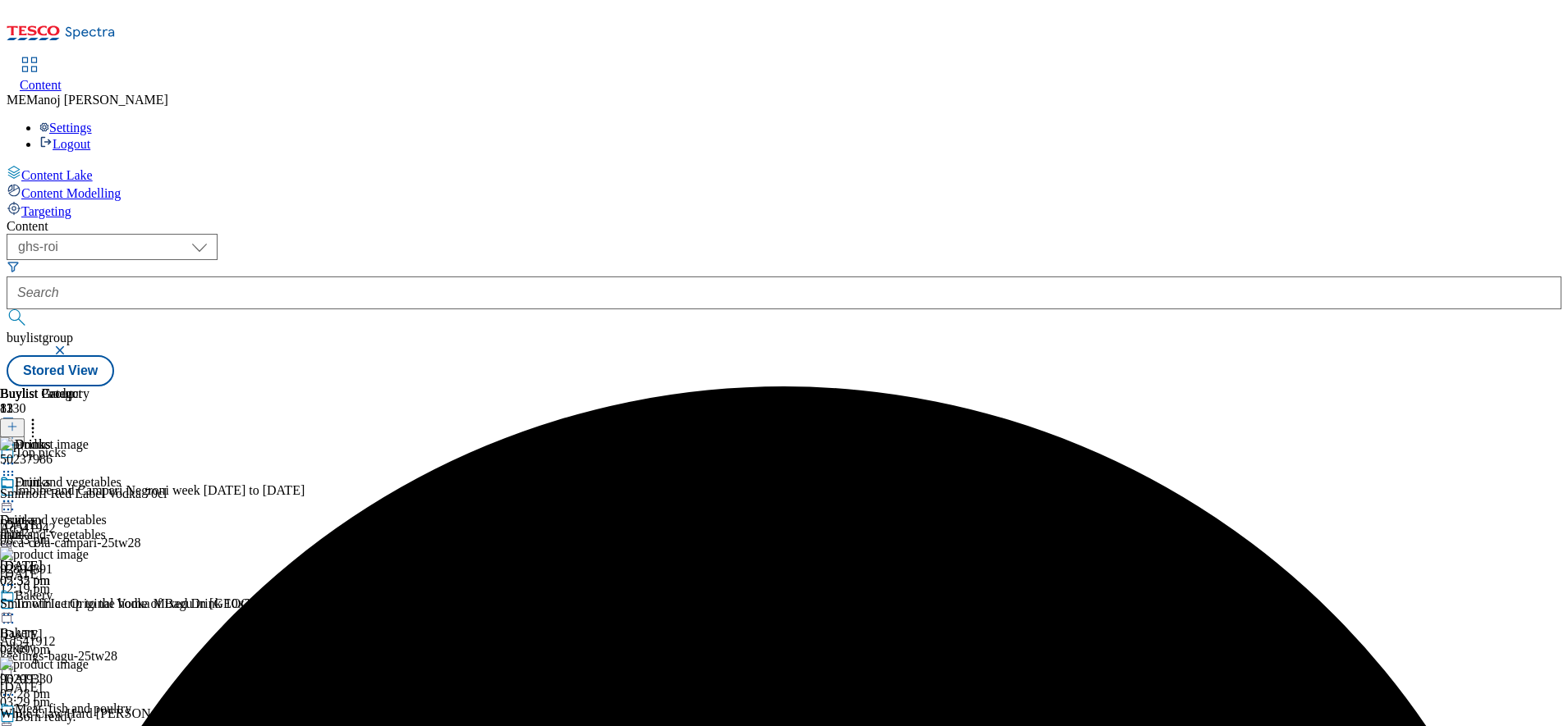
click at [16, 493] on icon at bounding box center [8, 502] width 16 height 16
click at [112, 620] on button "Un-preview" at bounding box center [72, 629] width 80 height 19
click at [16, 493] on icon at bounding box center [8, 502] width 16 height 16
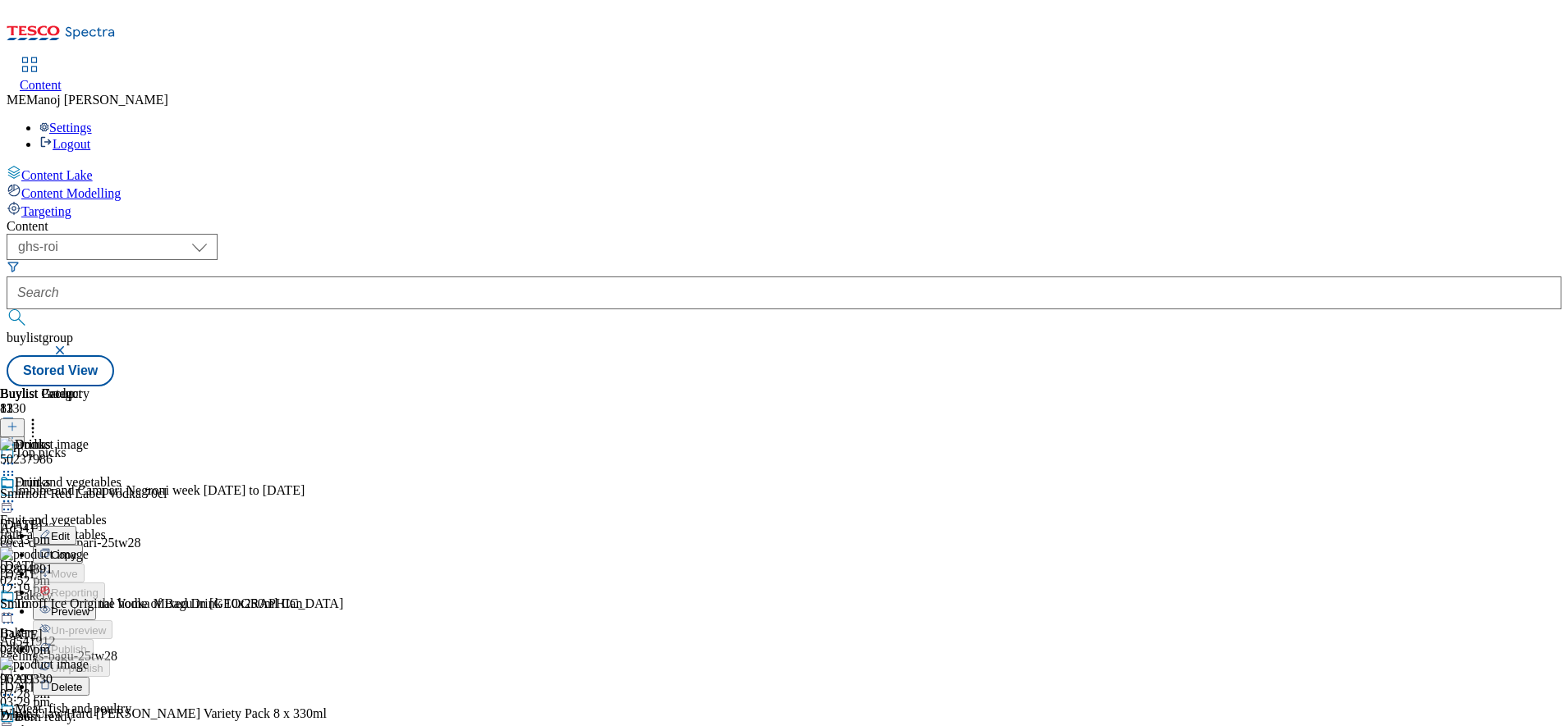
click at [90, 606] on span "Preview" at bounding box center [70, 612] width 39 height 13
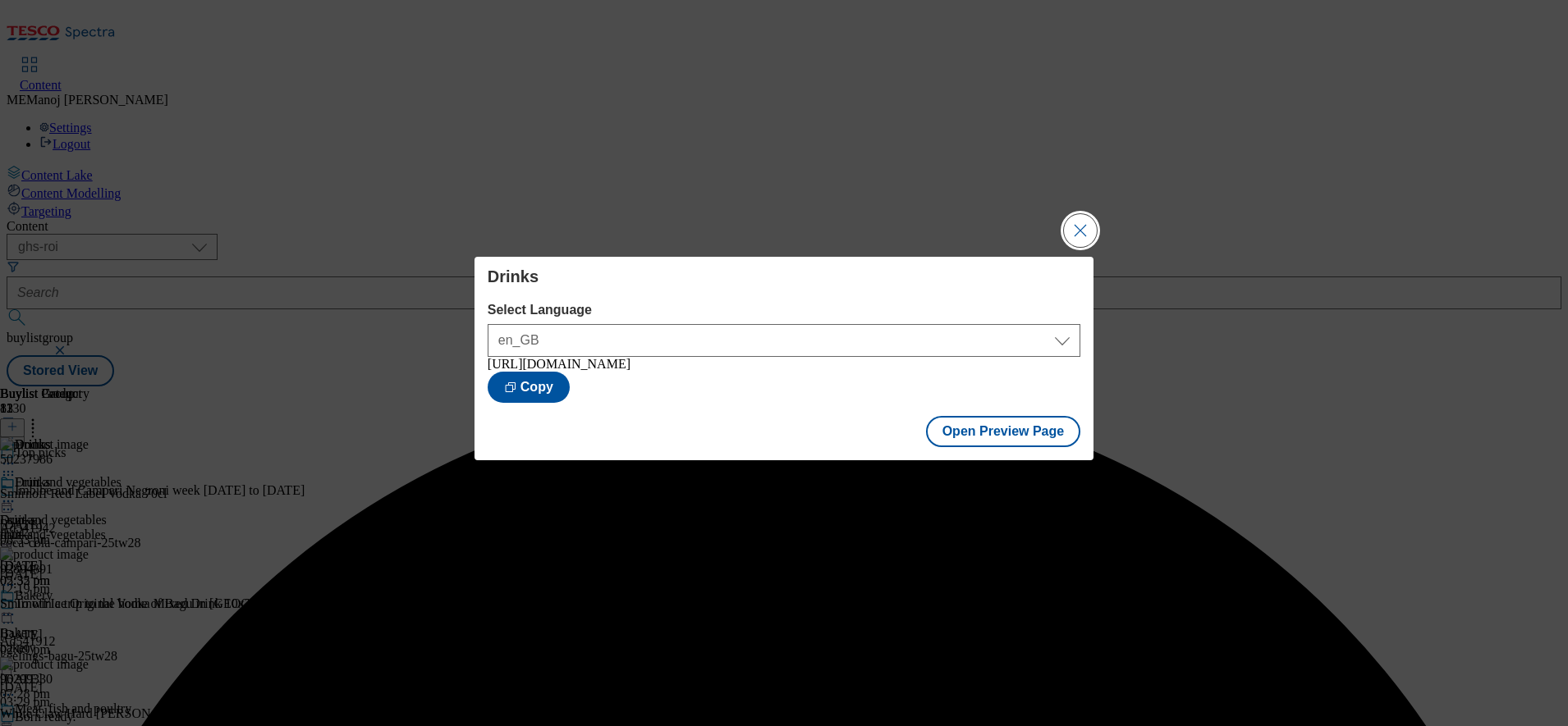
click at [1077, 224] on button "Close Modal" at bounding box center [1081, 231] width 33 height 33
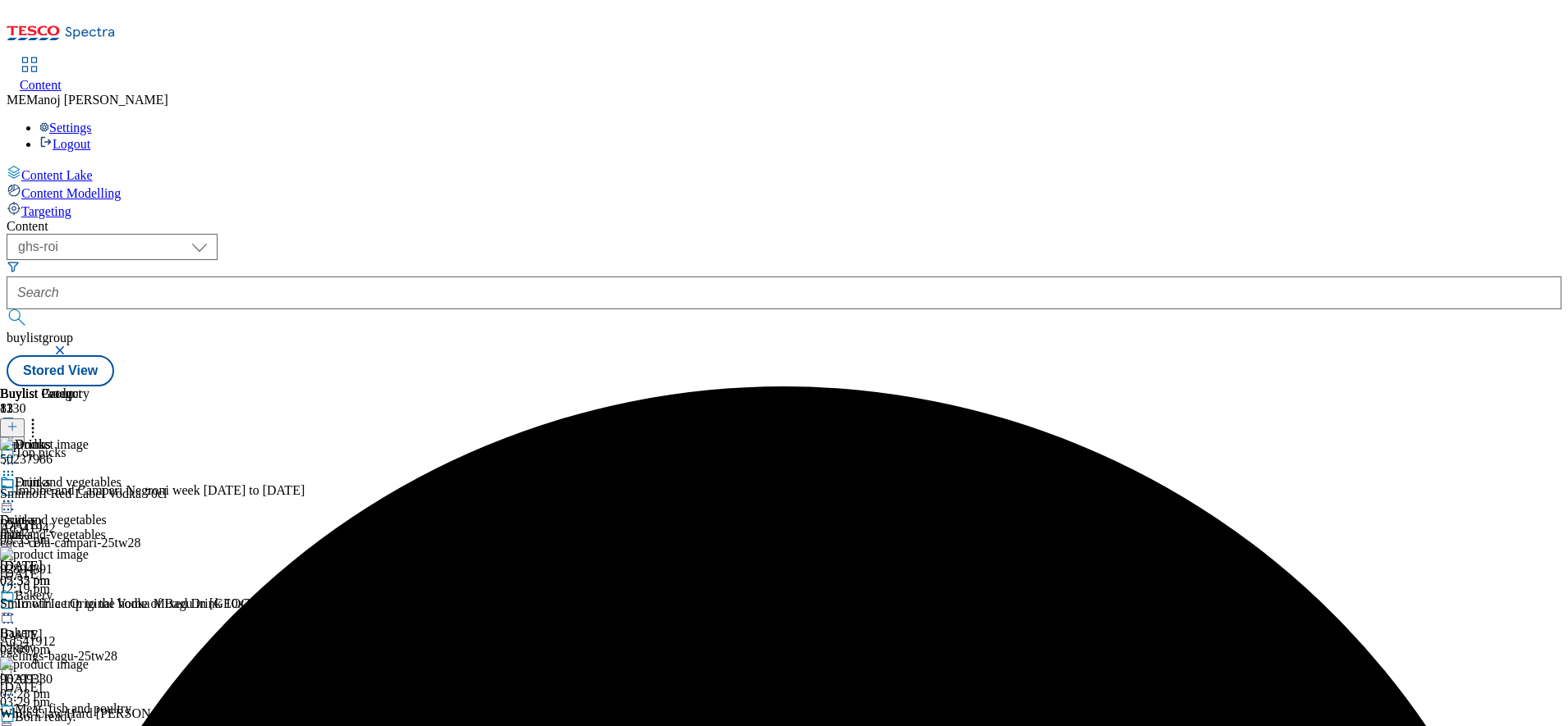
click at [16, 493] on icon at bounding box center [8, 502] width 16 height 16
click at [93, 658] on button "Publish" at bounding box center [63, 667] width 61 height 19
click at [90, 475] on div "Drinks Drinks drinks 21 Aug 2025 05:35 pm" at bounding box center [44, 531] width 90 height 113
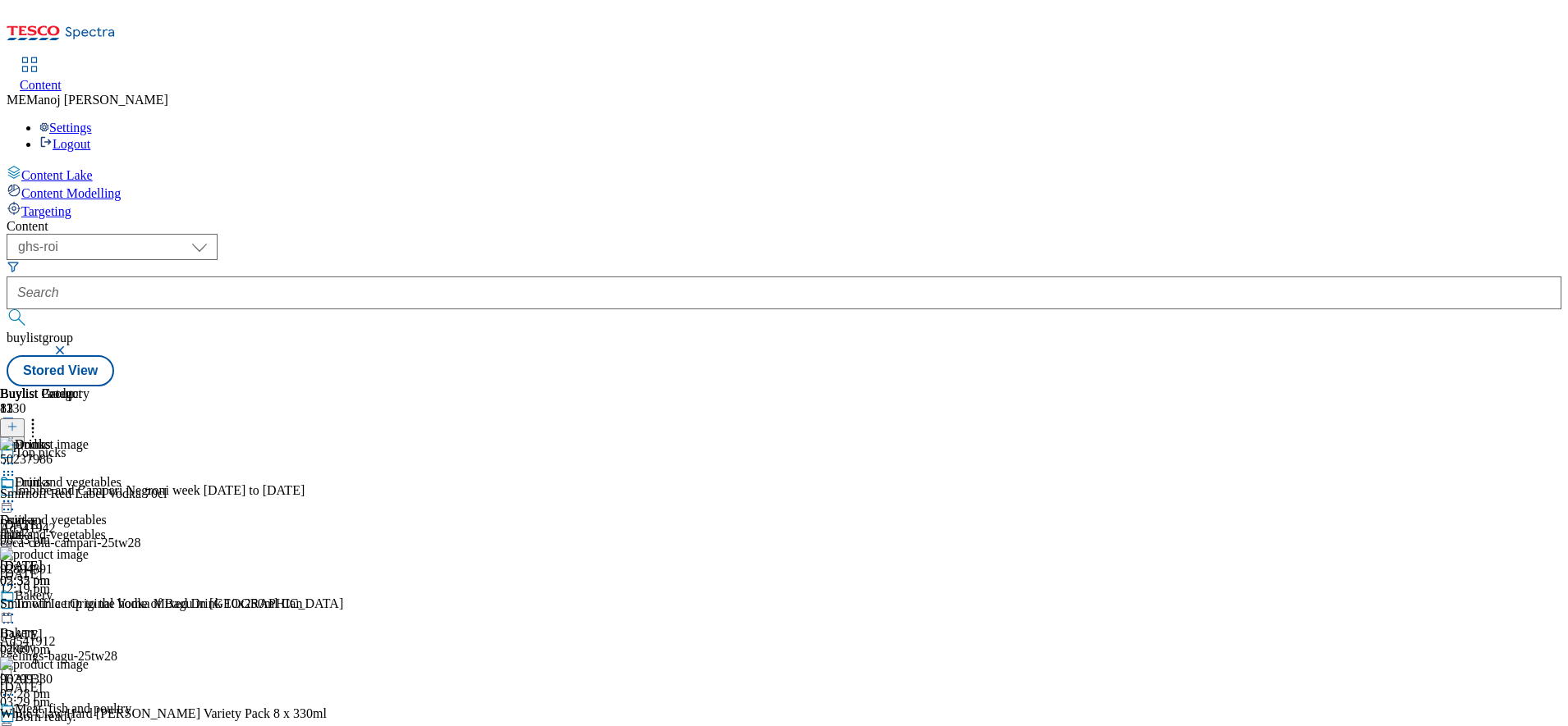
click at [16, 493] on icon at bounding box center [8, 502] width 16 height 16
click at [1092, 234] on div "( optional ) ghs-roi ghs-uk ghs-roi buylistgroup Stored View" at bounding box center [784, 310] width 1555 height 153
click at [1047, 234] on div "( optional ) ghs-roi ghs-uk ghs-roi buylistgroup Stored View" at bounding box center [784, 310] width 1555 height 153
